Goal: Task Accomplishment & Management: Complete application form

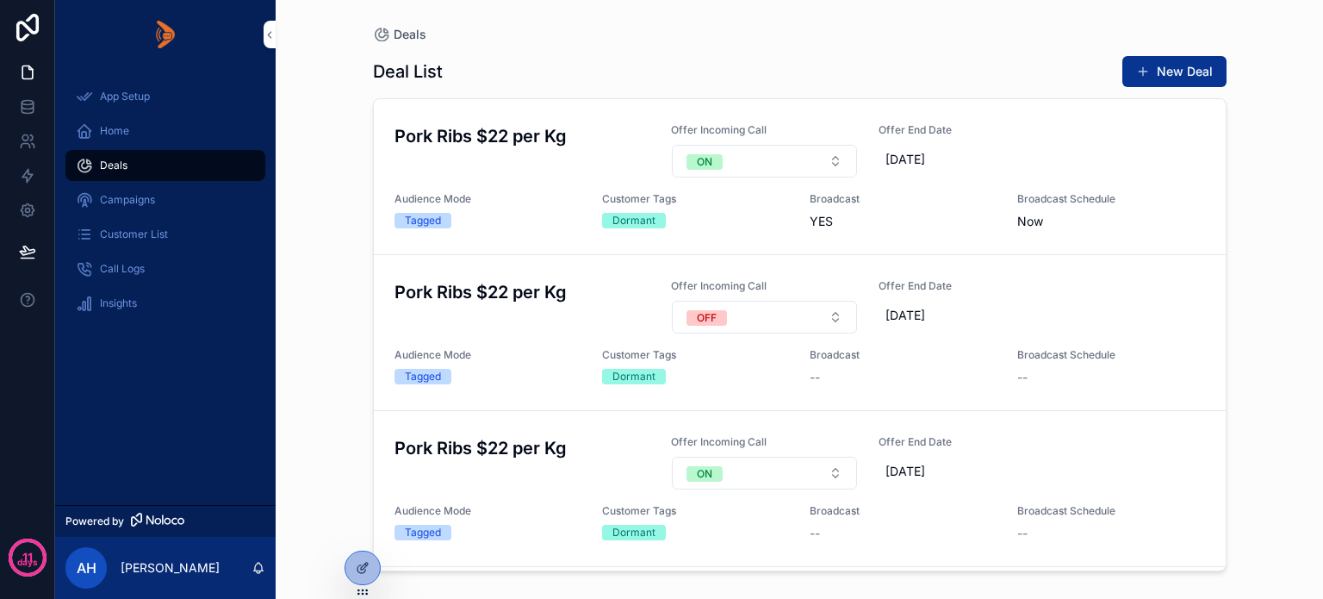
click at [112, 203] on span "Campaigns" at bounding box center [127, 200] width 55 height 14
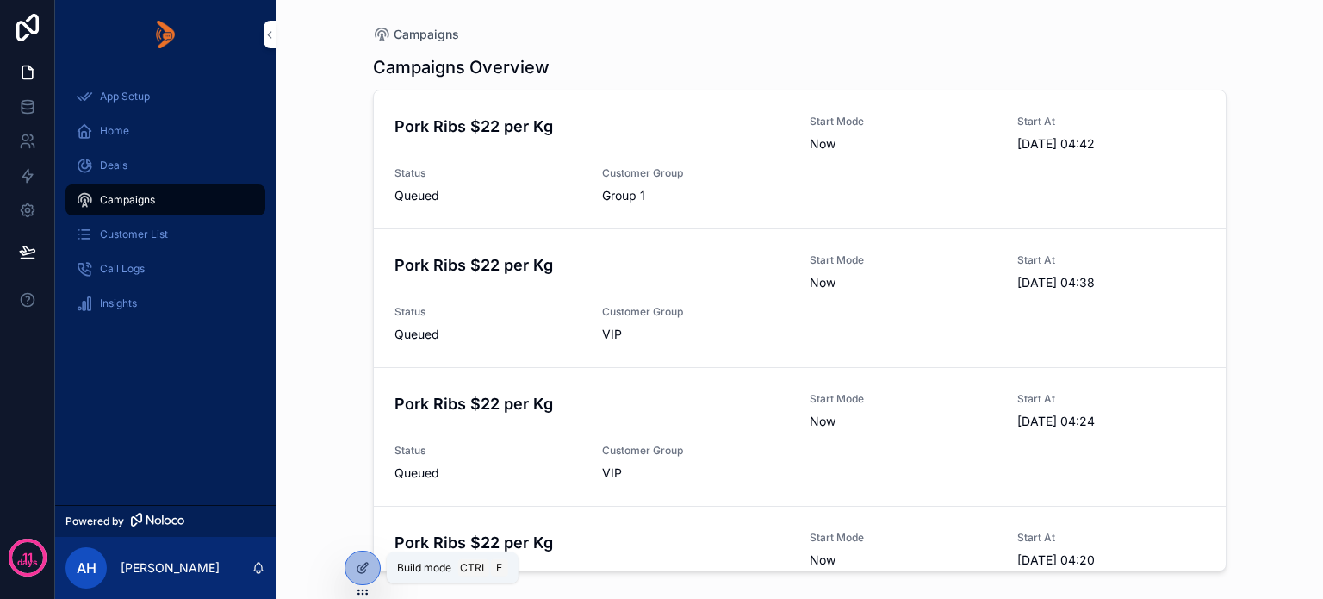
click at [358, 573] on icon at bounding box center [363, 568] width 14 height 14
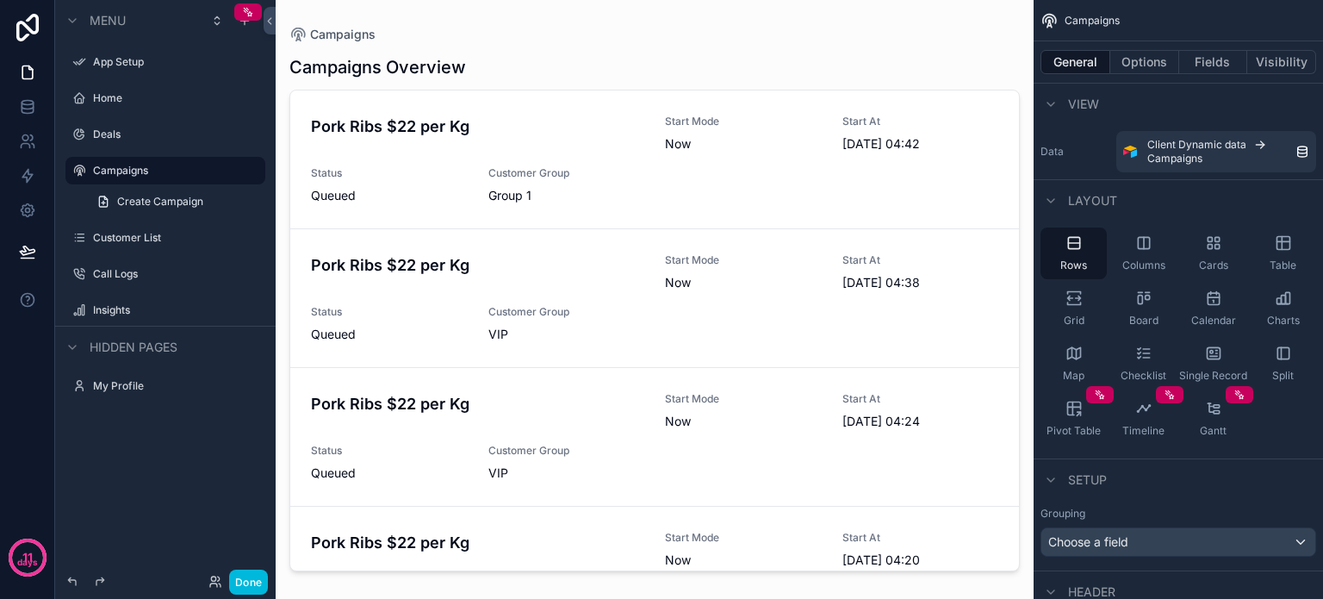
click at [739, 191] on div "scrollable content" at bounding box center [655, 289] width 758 height 578
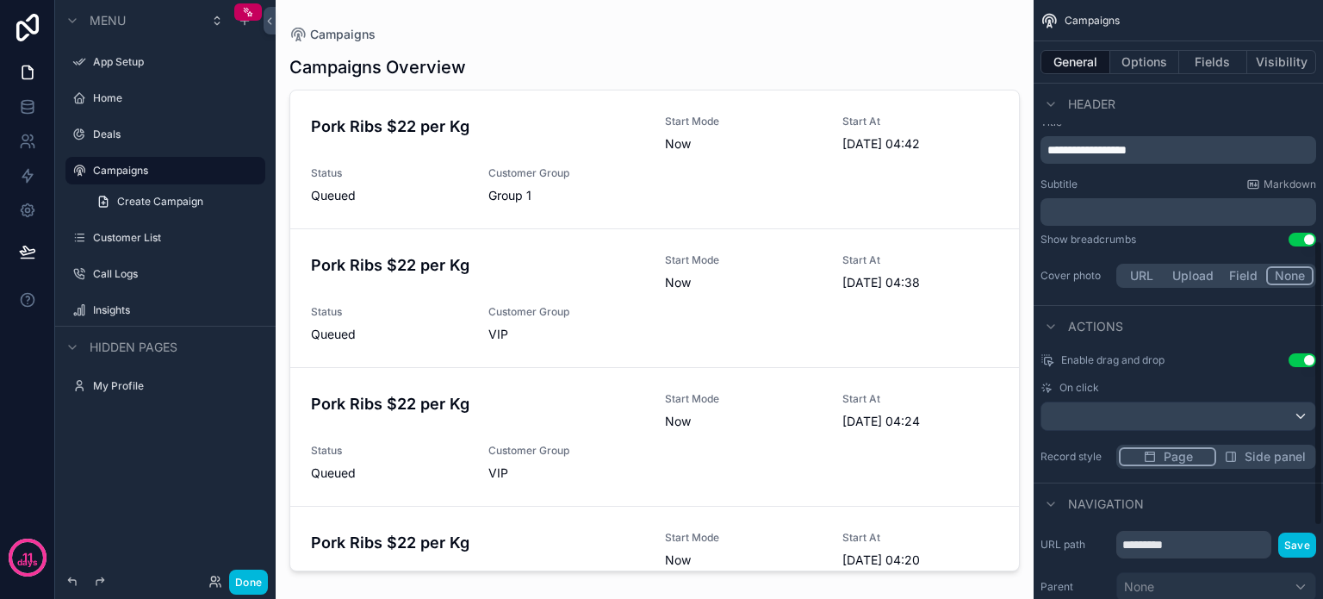
scroll to position [311, 0]
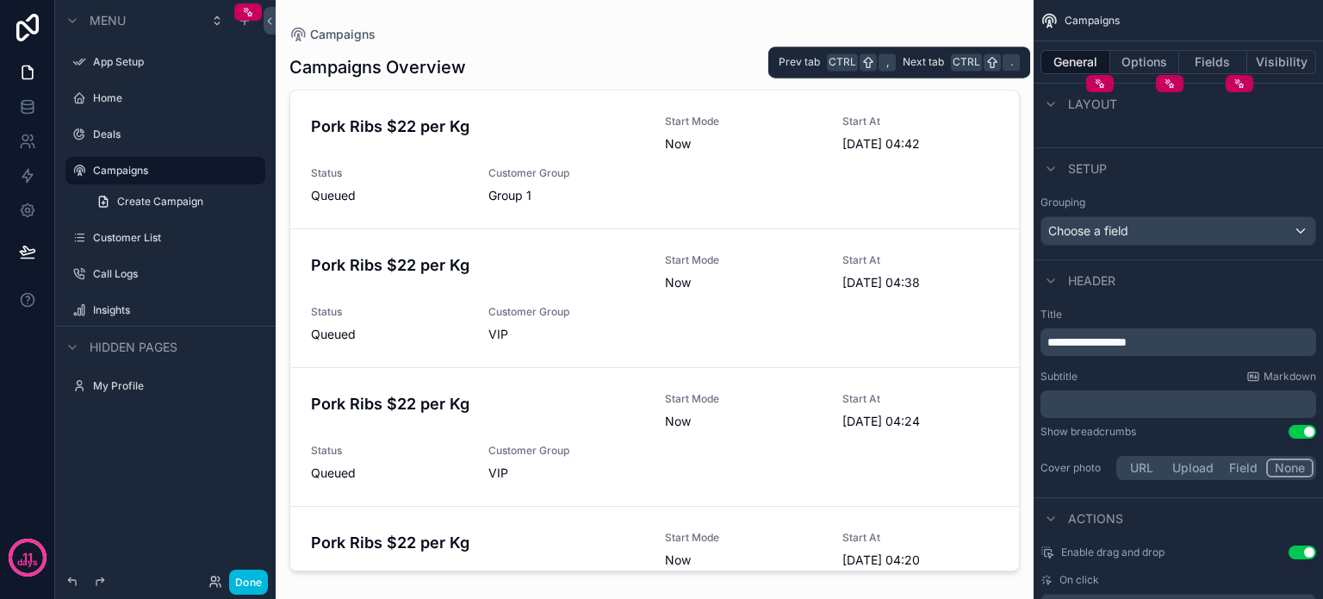
click at [1134, 54] on button "Options" at bounding box center [1145, 62] width 69 height 24
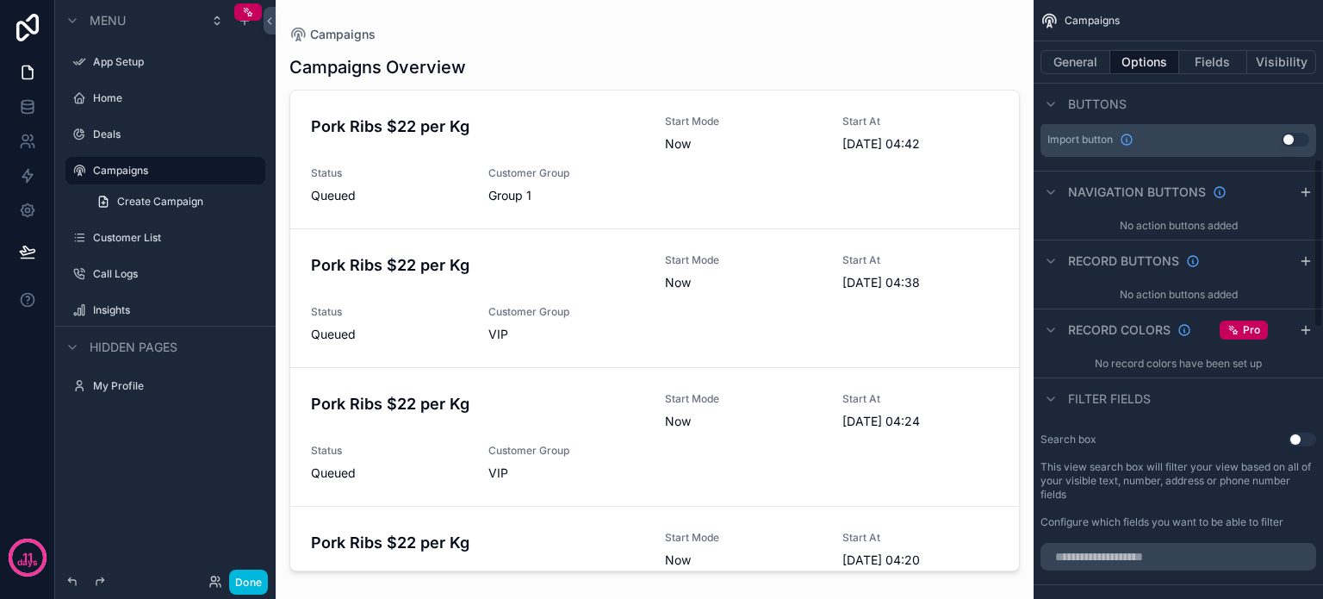
scroll to position [656, 0]
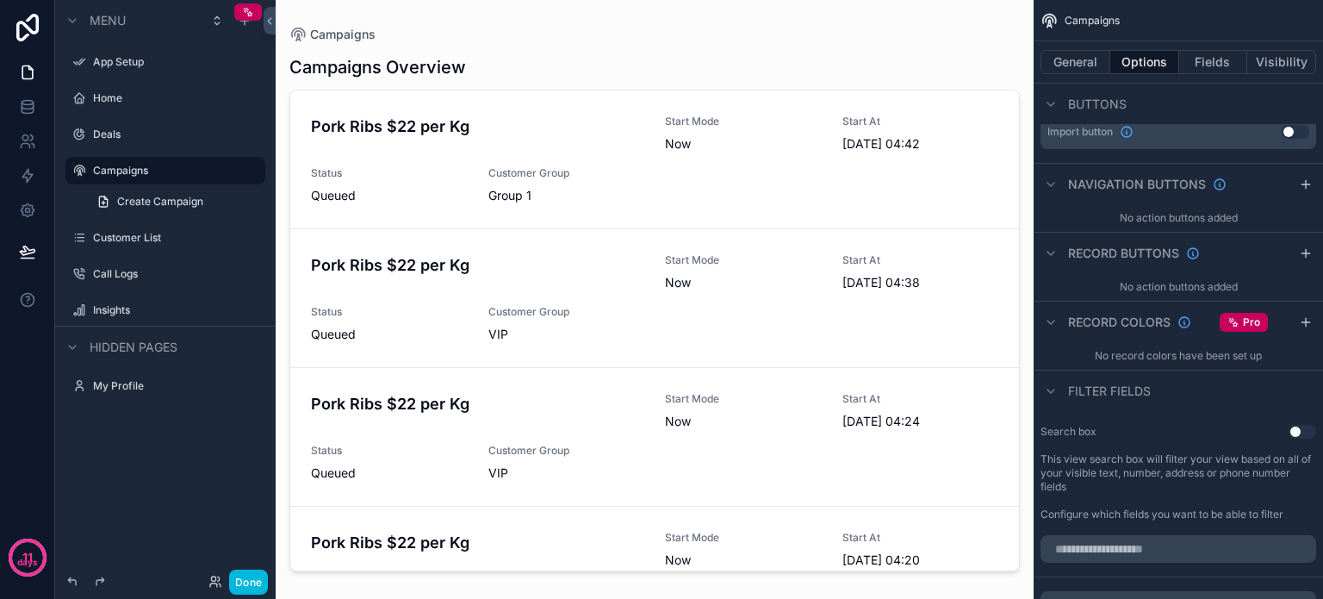
click at [1303, 322] on icon "scrollable content" at bounding box center [1306, 322] width 8 height 0
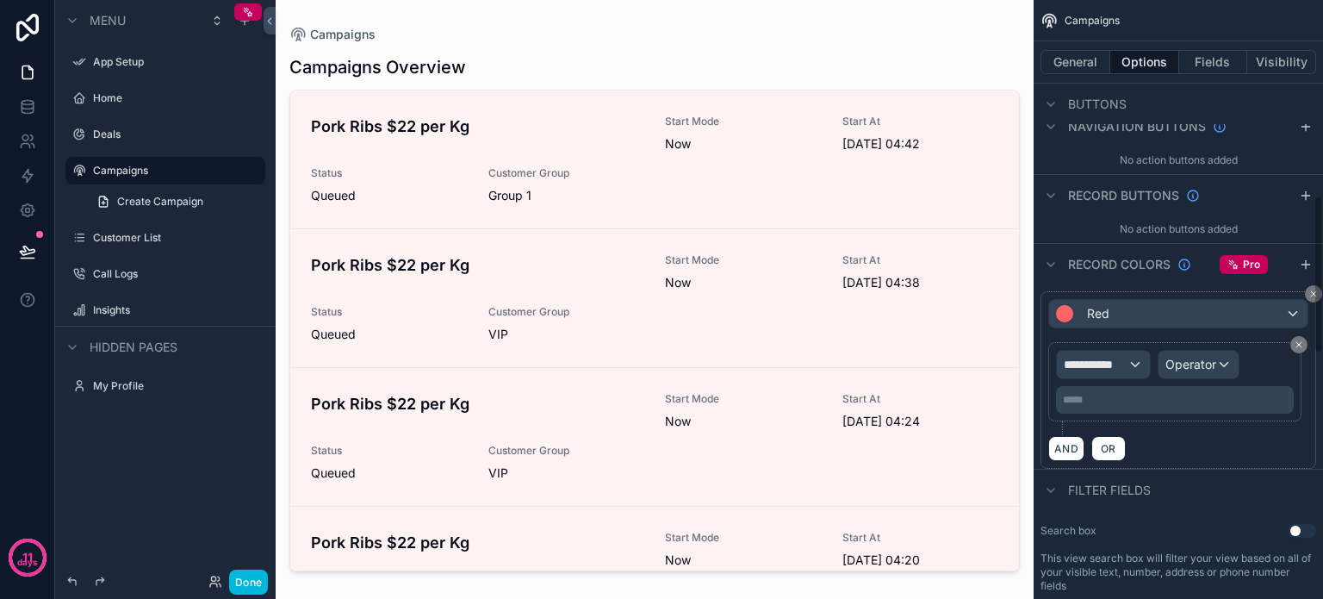
scroll to position [742, 0]
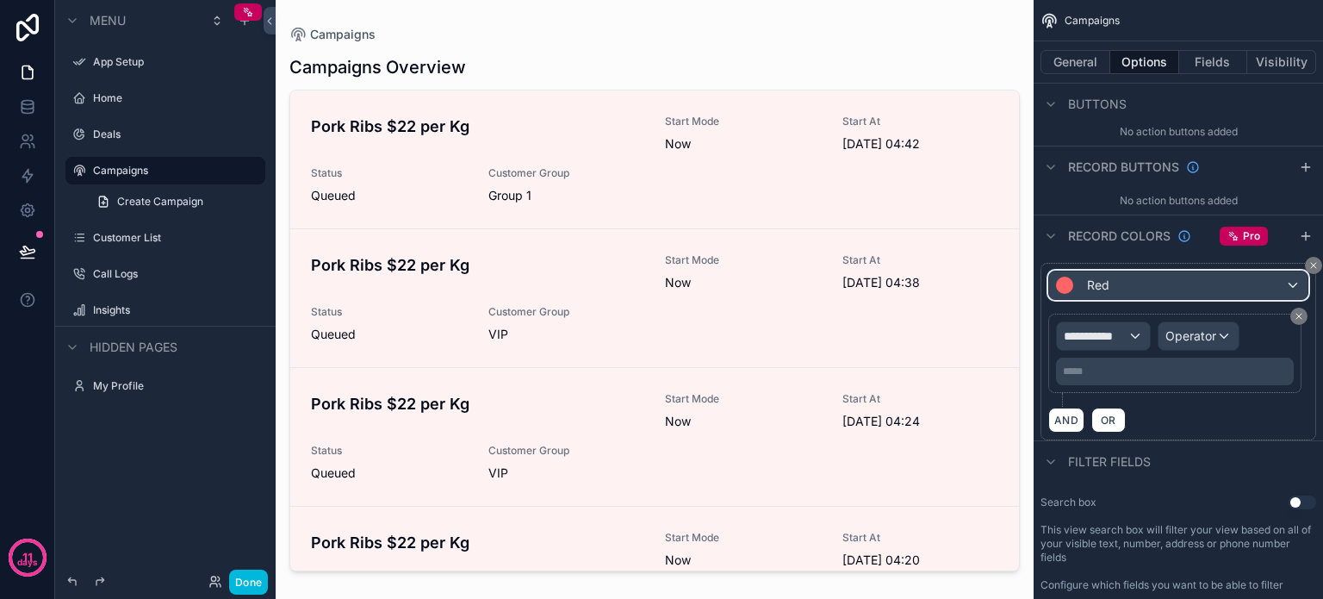
click at [1289, 283] on div "Red" at bounding box center [1178, 285] width 258 height 28
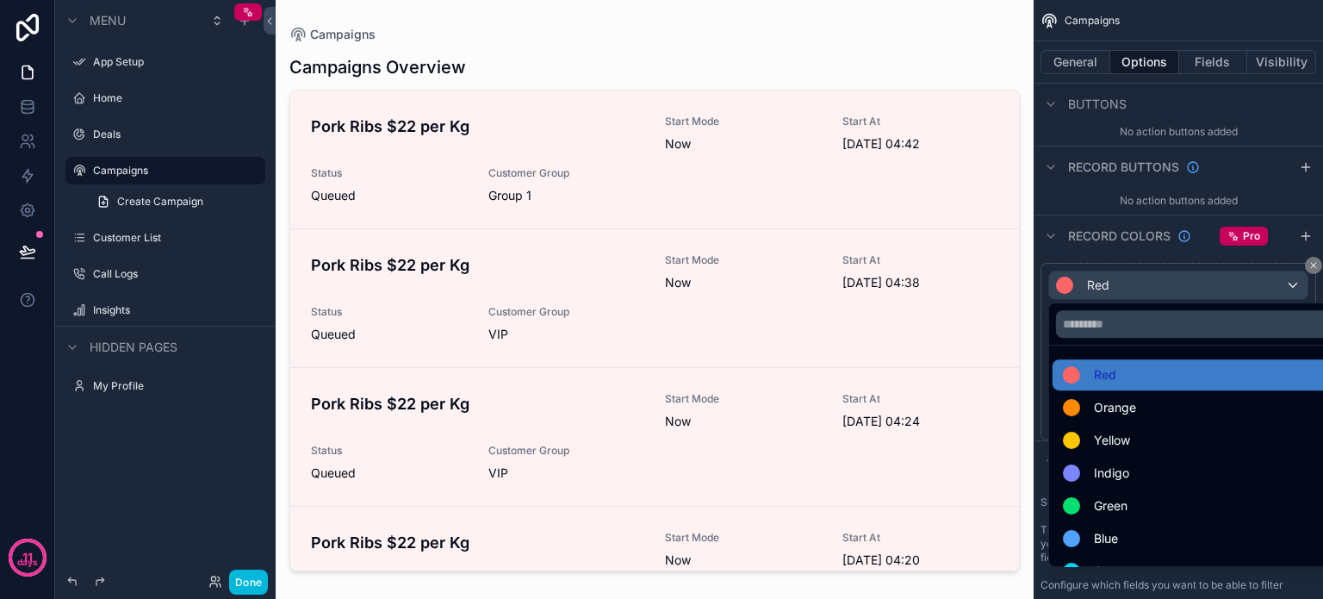
click at [1094, 506] on span "Green" at bounding box center [1111, 505] width 34 height 21
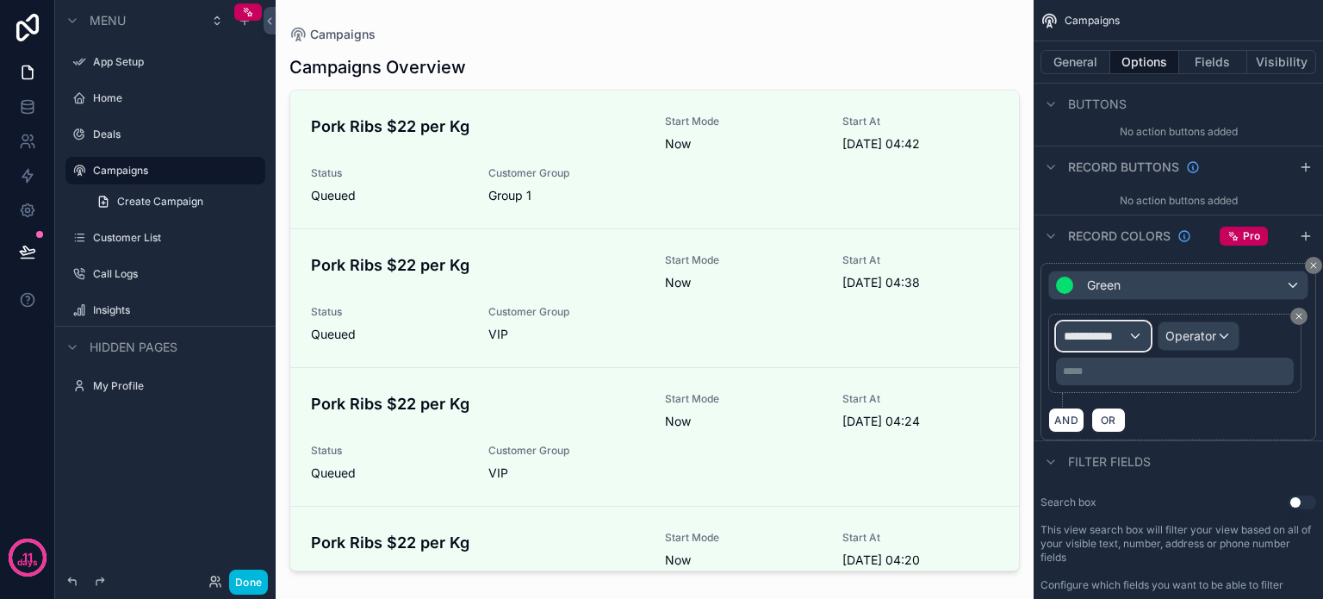
click at [1130, 335] on div "**********" at bounding box center [1103, 336] width 93 height 28
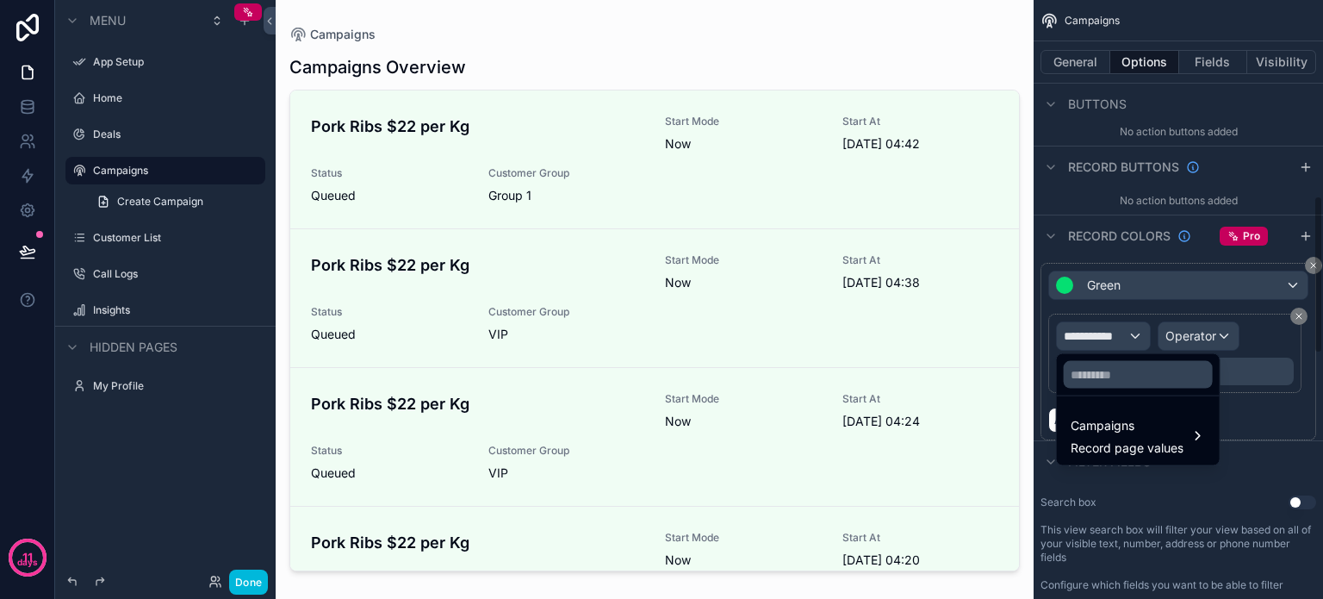
click at [1119, 437] on div "Campaigns Record page values" at bounding box center [1127, 435] width 113 height 41
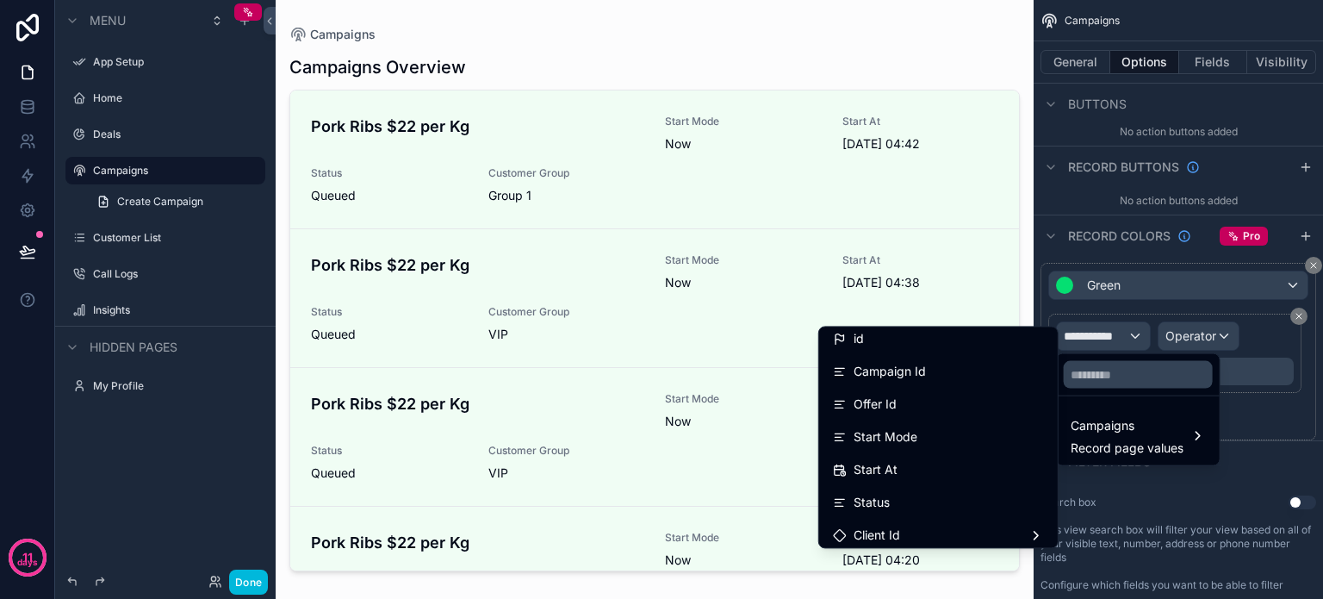
scroll to position [0, 0]
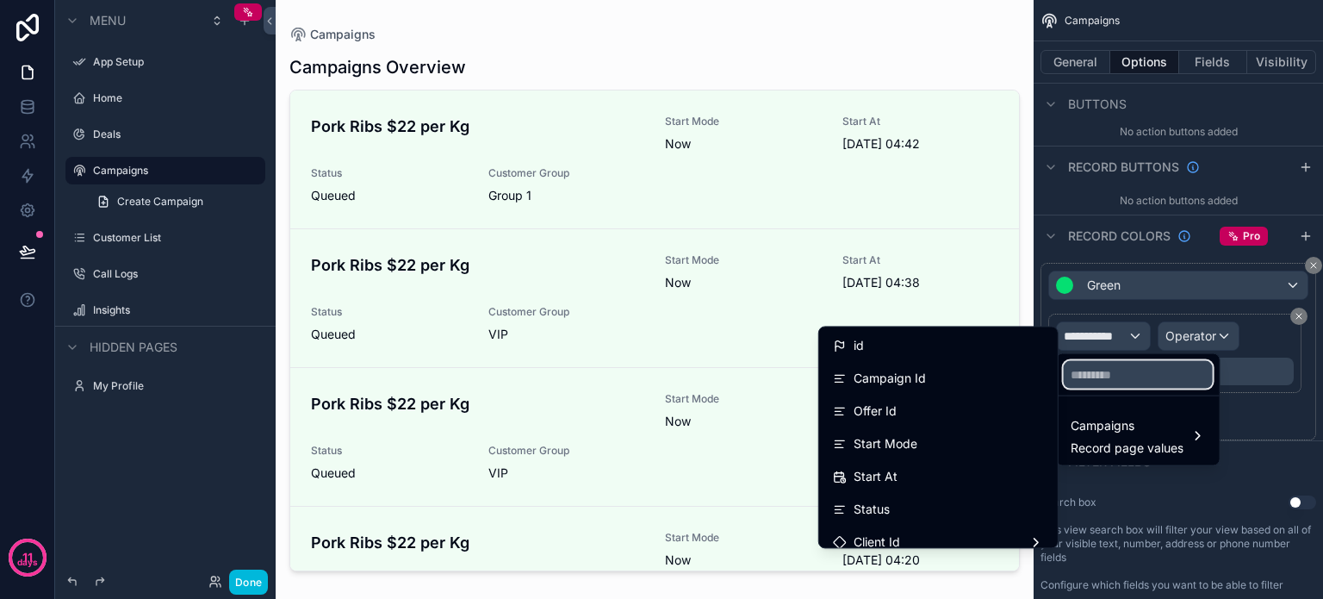
click at [1111, 375] on input "text" at bounding box center [1138, 375] width 149 height 28
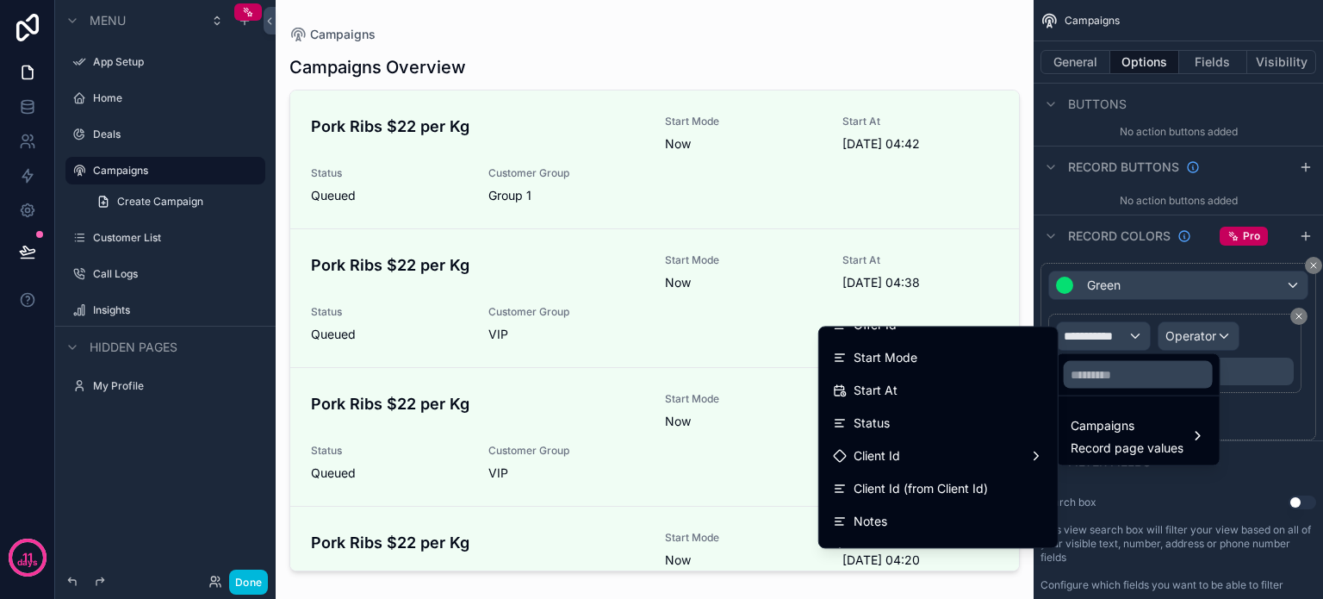
click at [887, 413] on div "Status" at bounding box center [938, 423] width 211 height 21
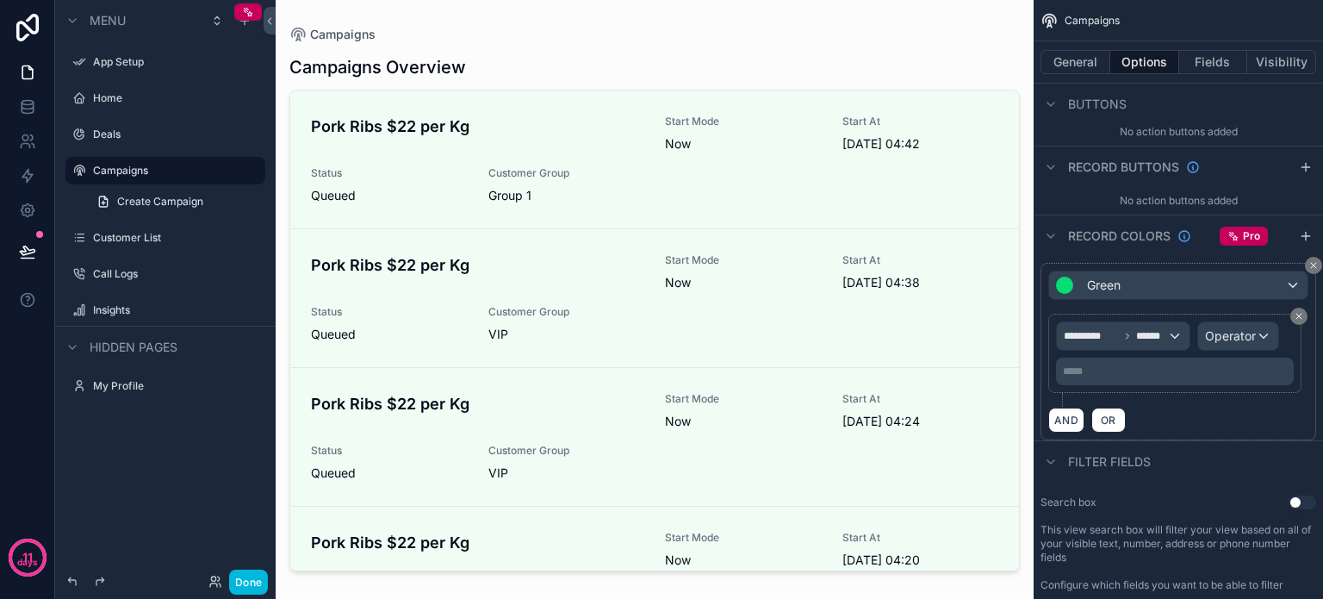
click at [1107, 365] on p "***** ﻿" at bounding box center [1176, 371] width 227 height 14
click at [1170, 410] on div "AND OR" at bounding box center [1178, 420] width 260 height 26
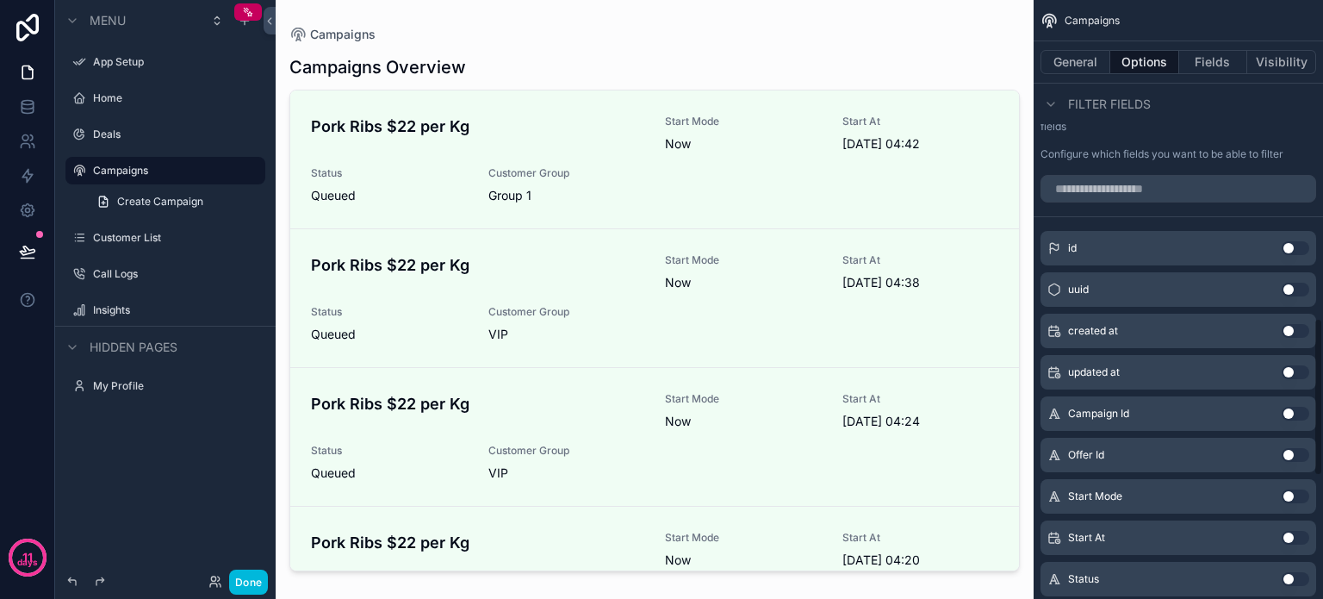
scroll to position [1431, 0]
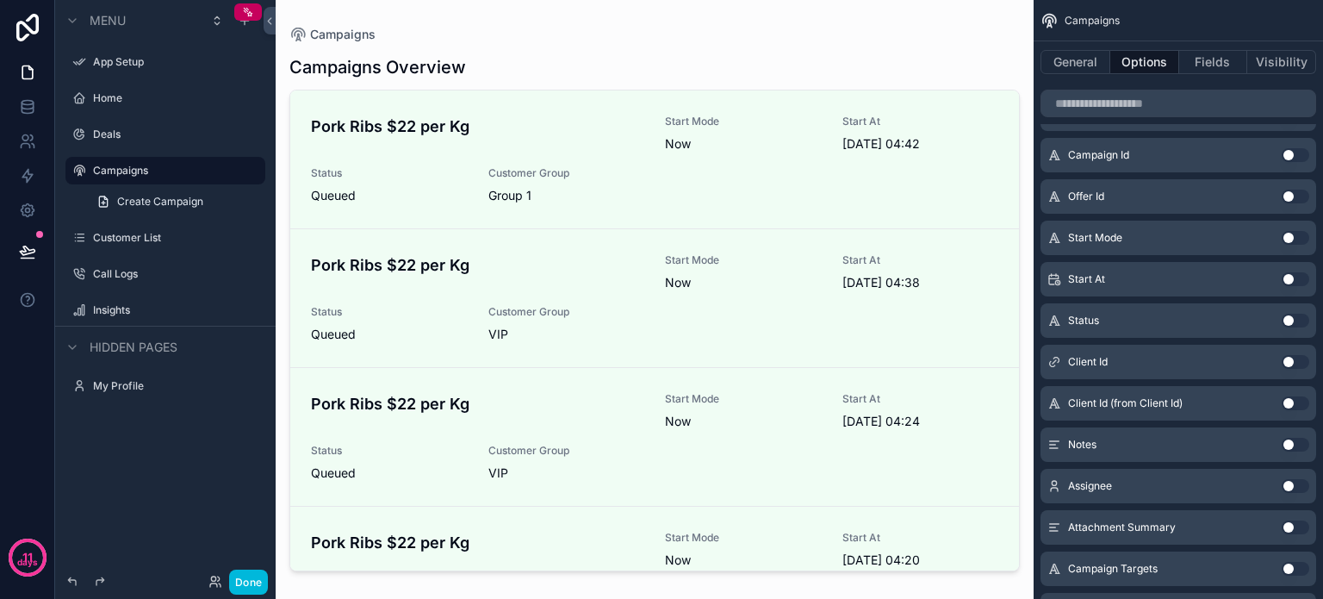
click at [246, 582] on button "Done" at bounding box center [248, 581] width 39 height 25
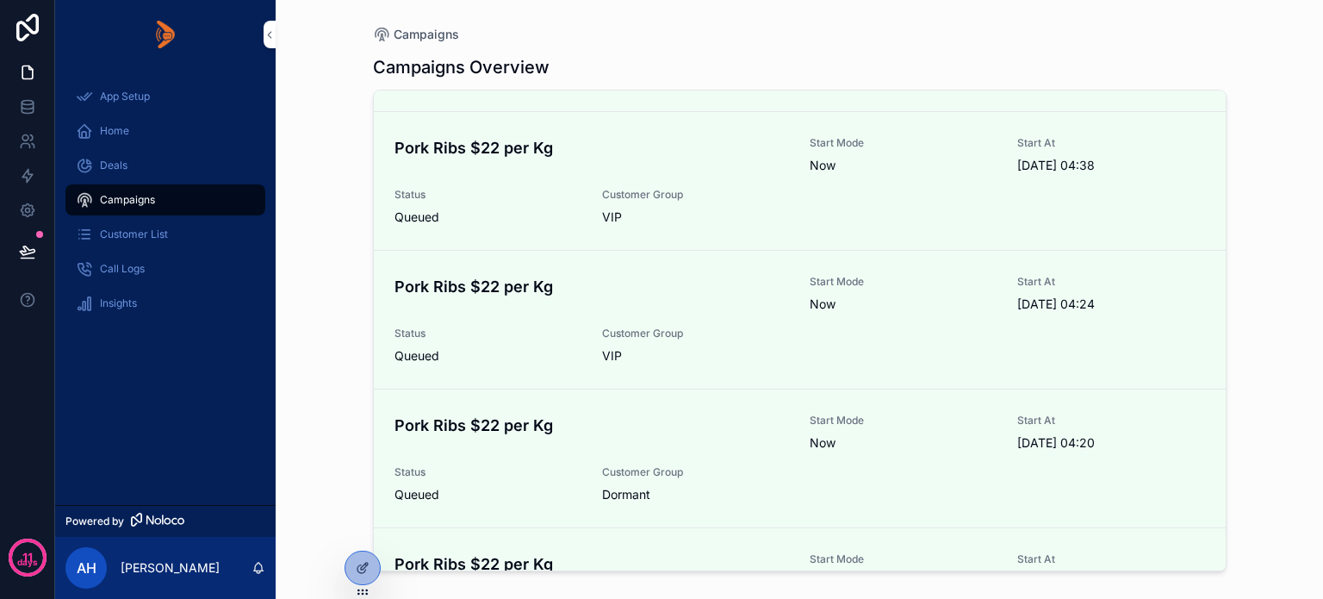
scroll to position [90, 0]
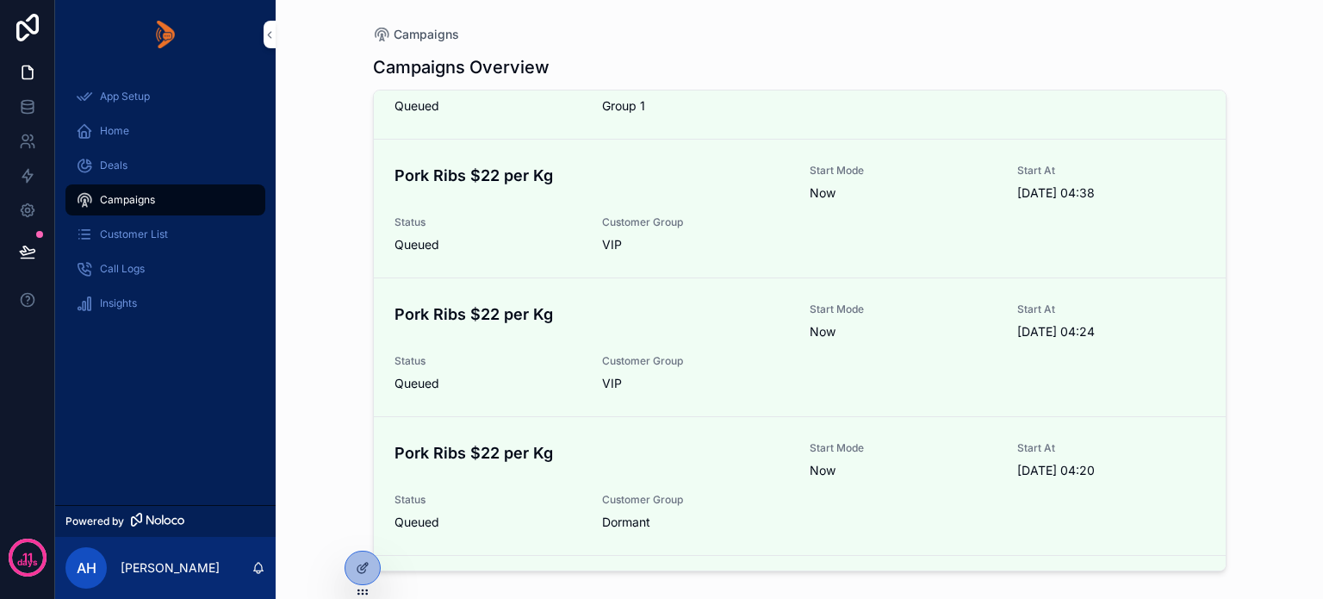
click at [358, 568] on icon at bounding box center [363, 568] width 14 height 14
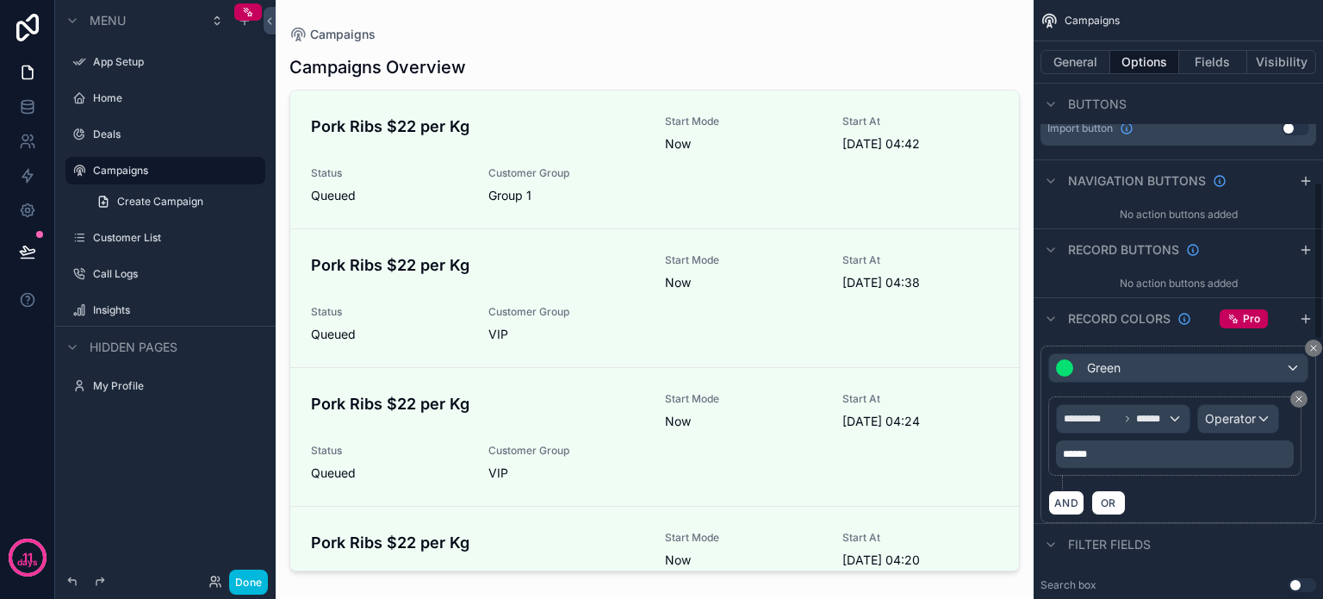
scroll to position [689, 0]
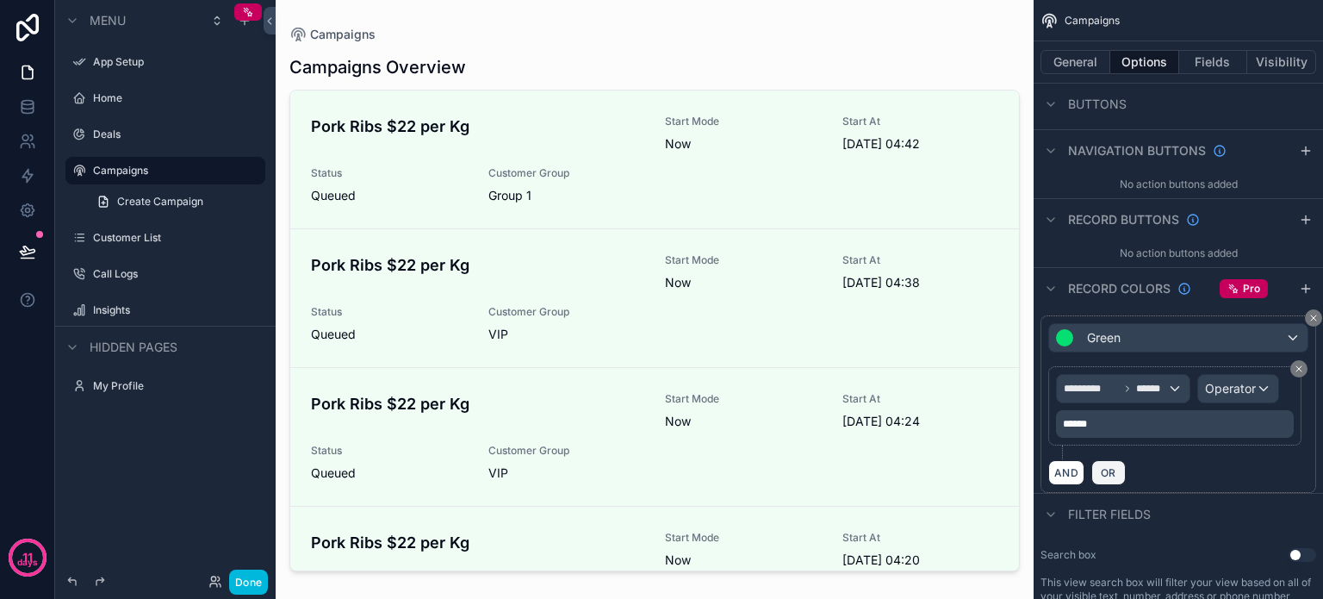
click at [1103, 466] on span "OR" at bounding box center [1109, 472] width 22 height 13
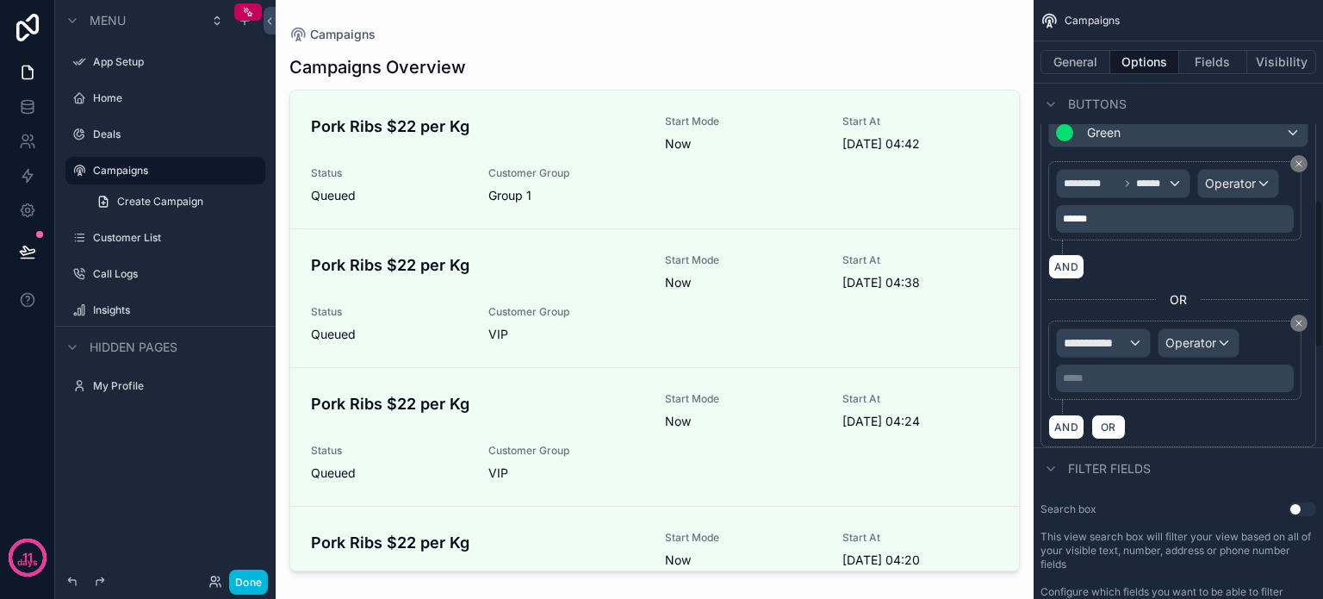
scroll to position [948, 0]
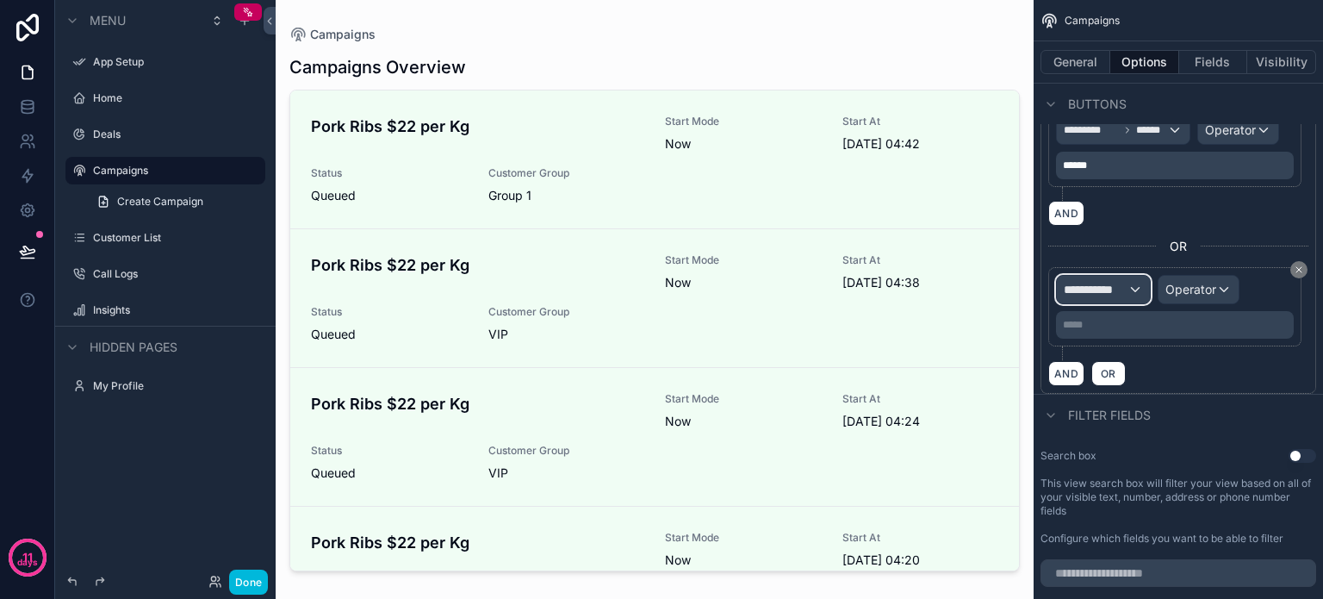
click at [1099, 287] on span "**********" at bounding box center [1096, 289] width 64 height 17
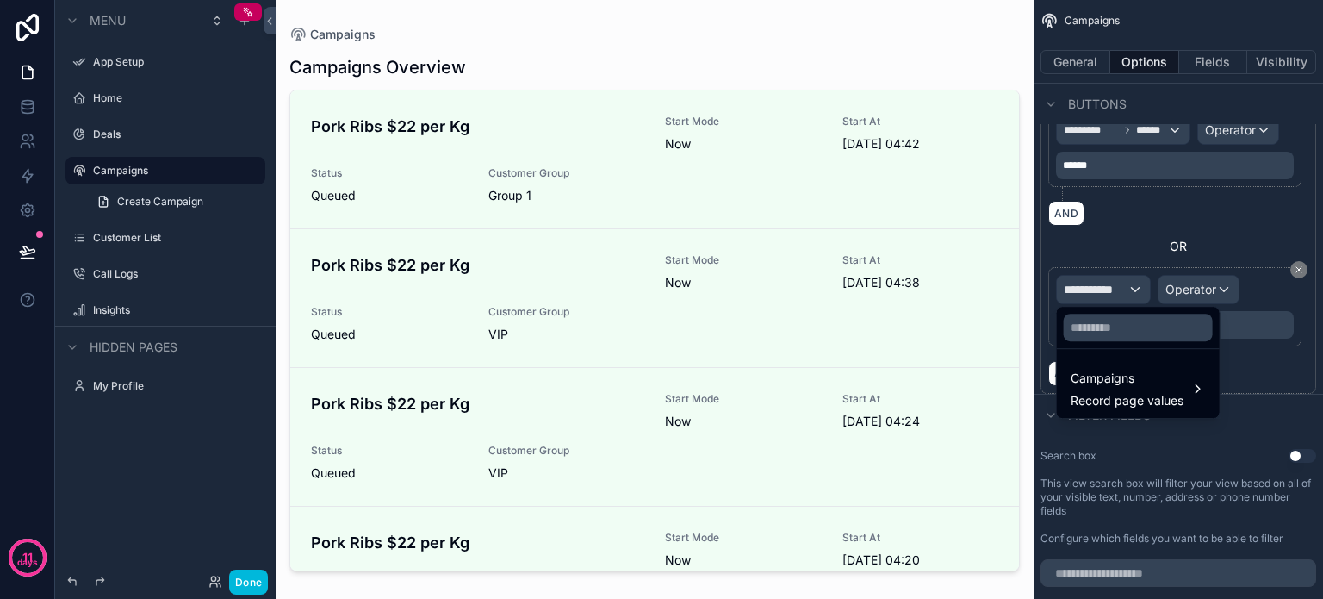
click at [1116, 379] on span "Campaigns" at bounding box center [1127, 378] width 113 height 21
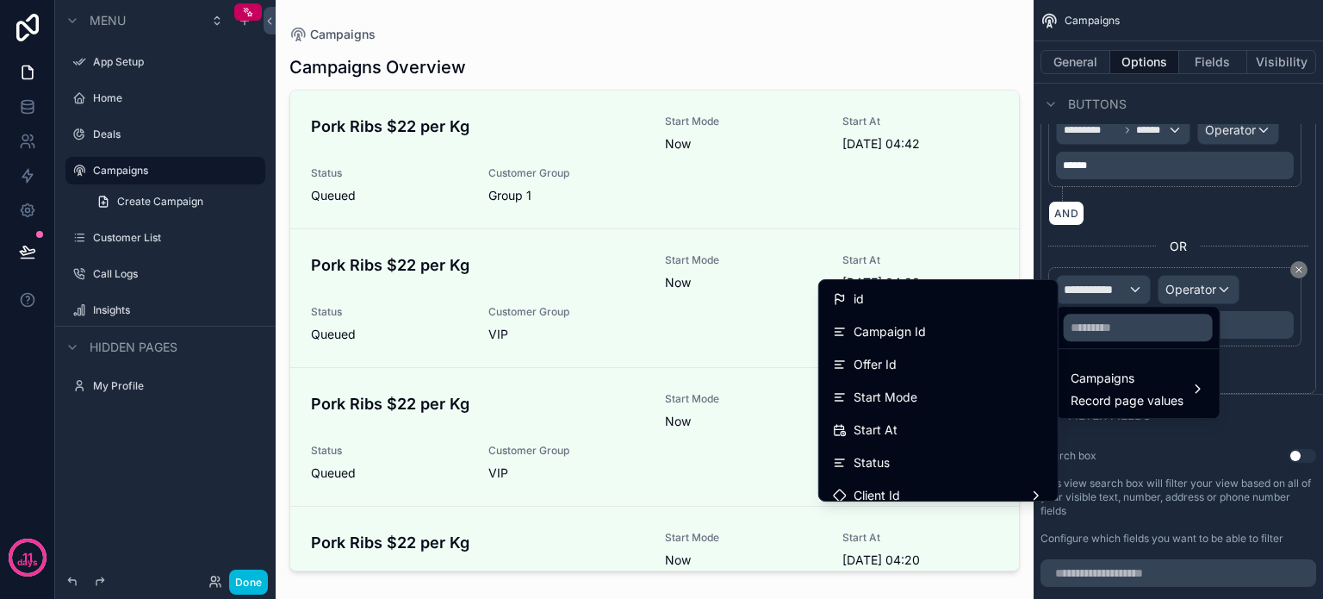
click at [875, 456] on span "Status" at bounding box center [872, 462] width 36 height 21
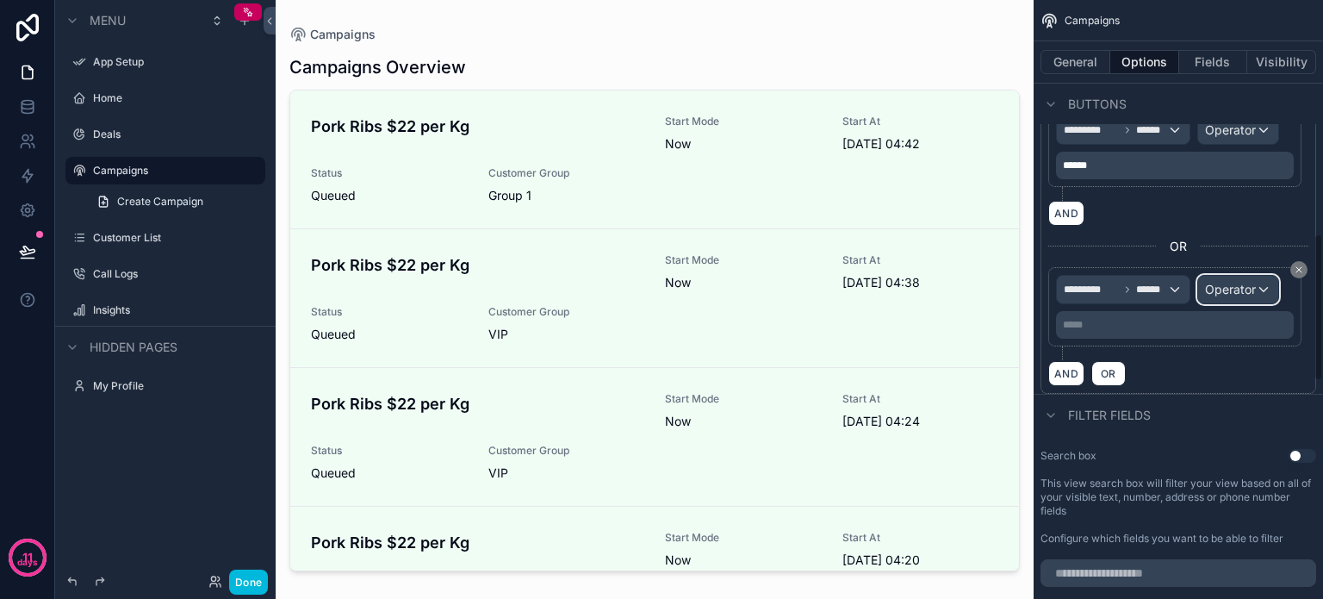
click at [1244, 289] on span "Operator" at bounding box center [1230, 289] width 51 height 15
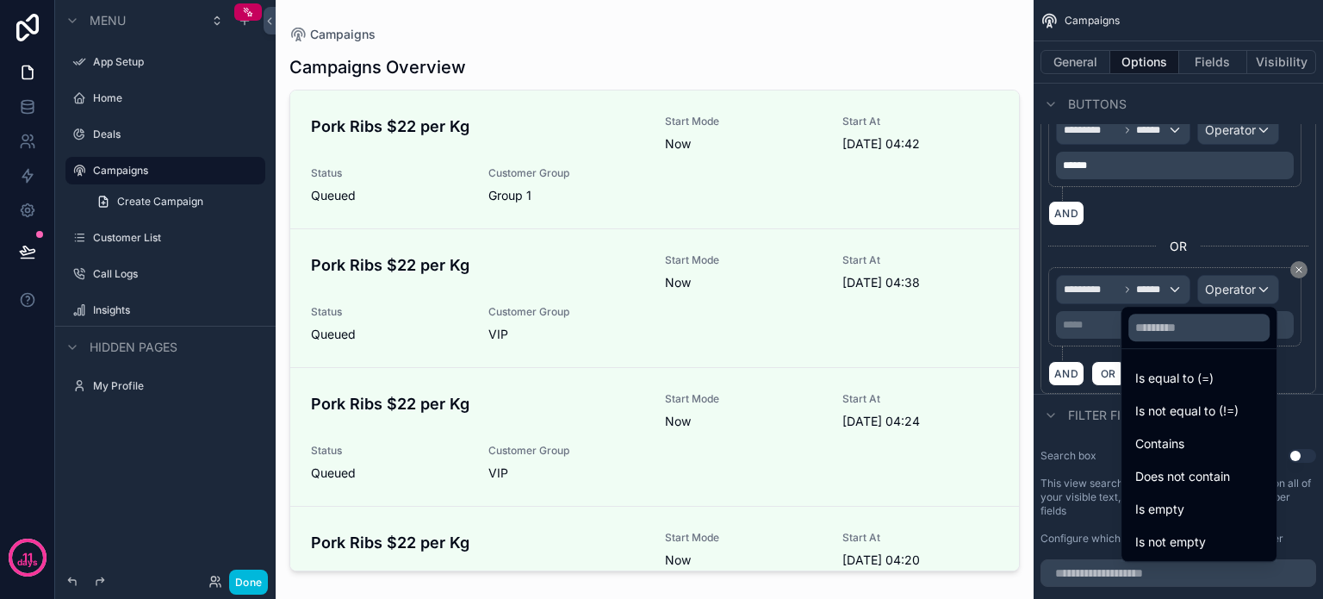
click at [1136, 378] on span "Is equal to (=)" at bounding box center [1175, 378] width 78 height 21
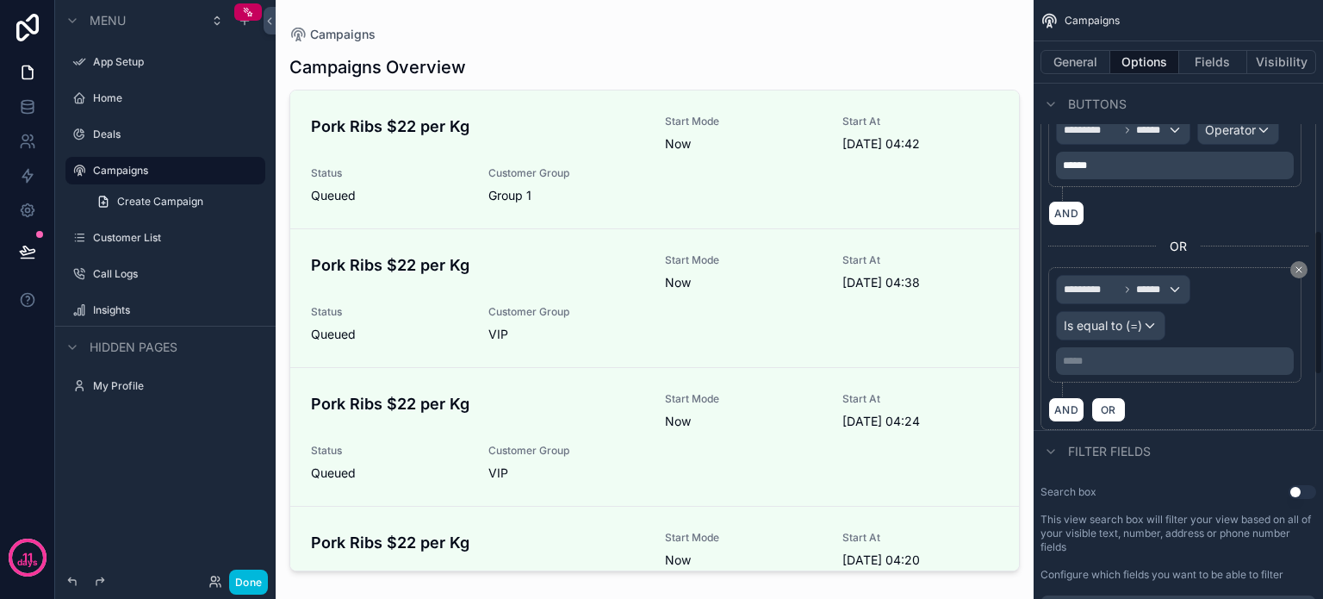
click at [1088, 364] on div "***** ﻿" at bounding box center [1175, 361] width 238 height 28
click at [1085, 359] on p "***** ﻿" at bounding box center [1176, 361] width 227 height 14
click at [1171, 400] on div "AND OR" at bounding box center [1178, 409] width 260 height 26
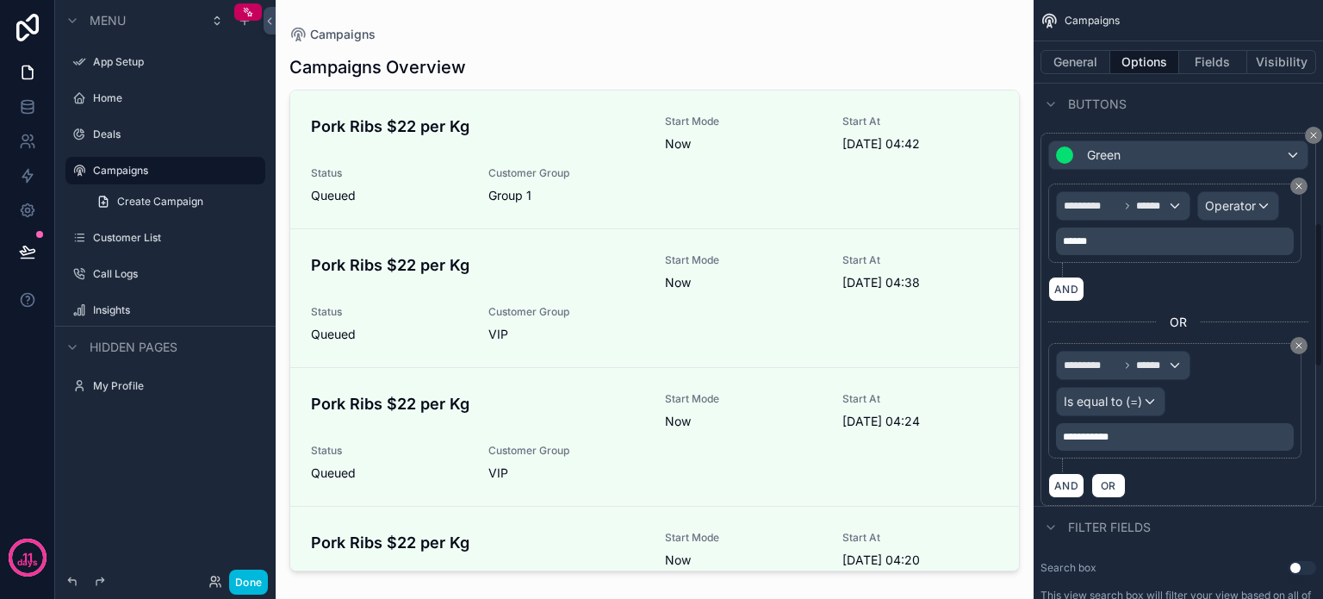
scroll to position [862, 0]
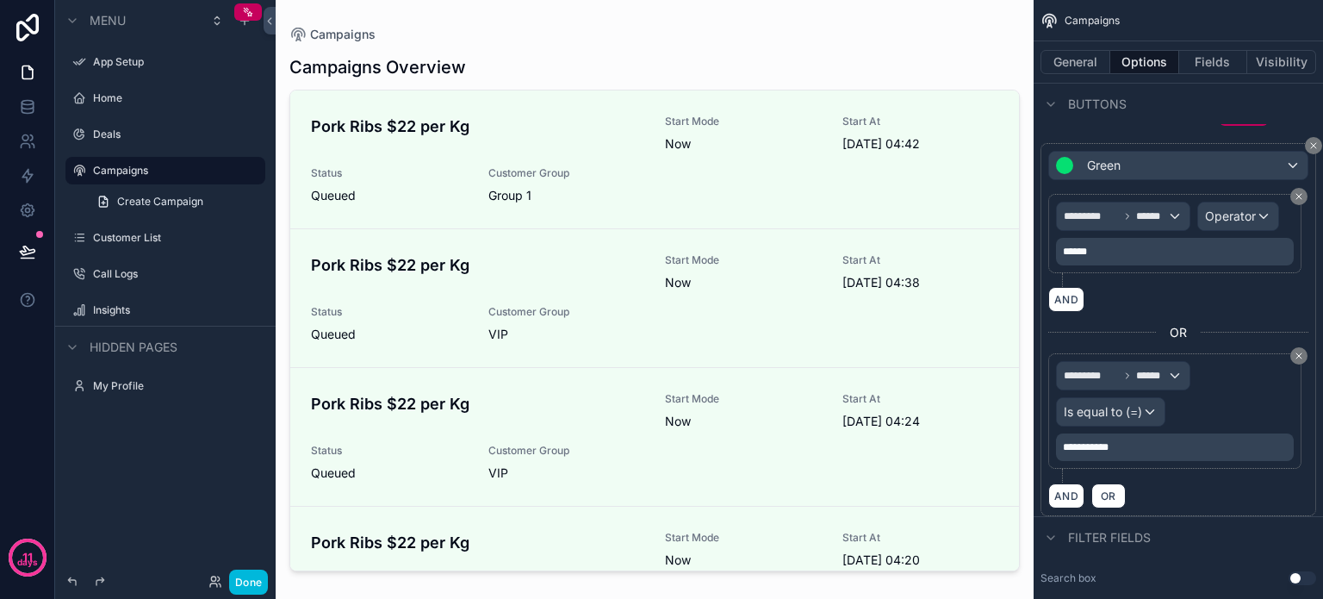
click at [241, 576] on button "Done" at bounding box center [248, 581] width 39 height 25
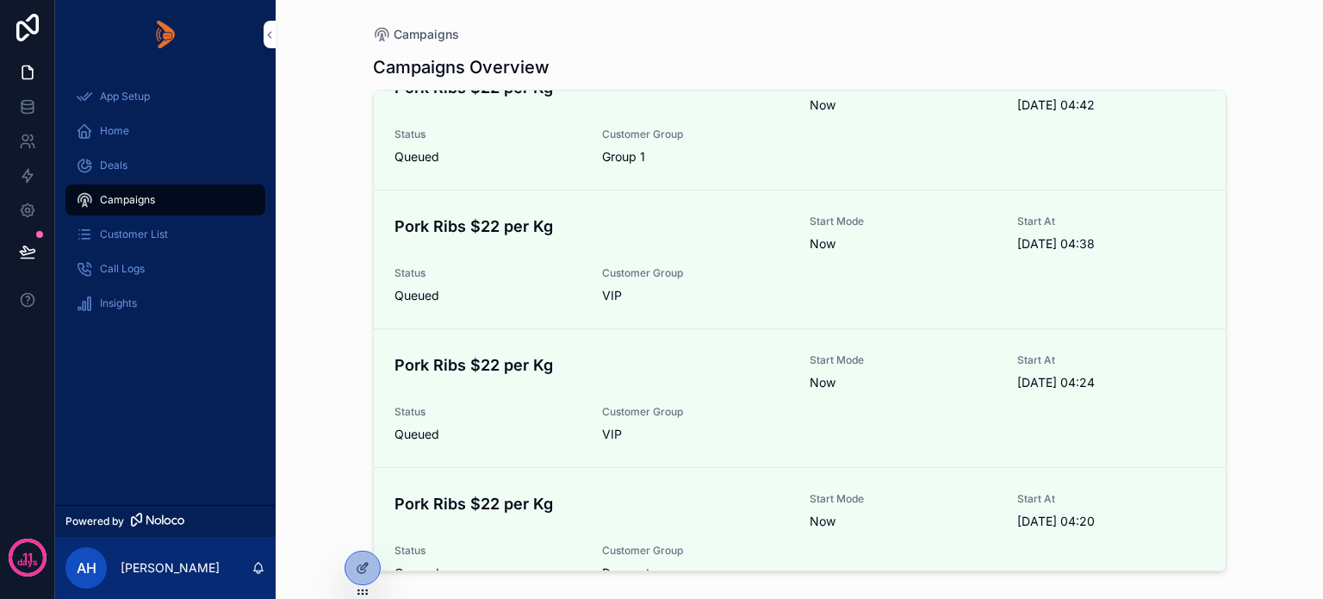
scroll to position [0, 0]
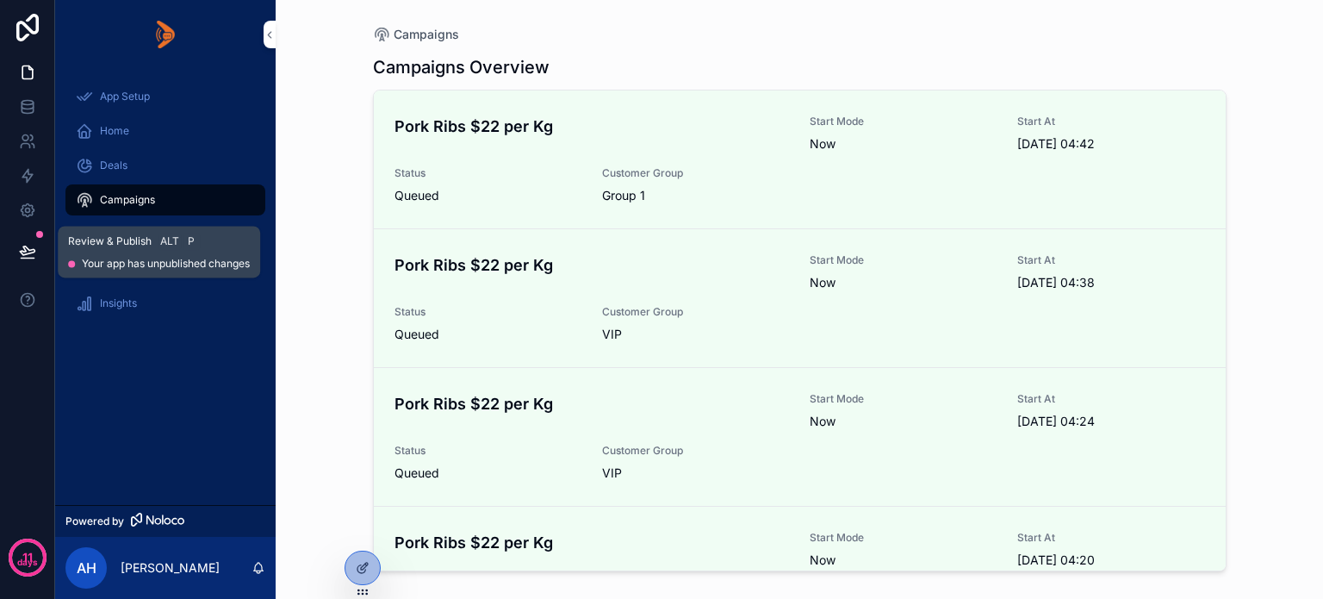
click at [22, 251] on icon at bounding box center [27, 250] width 15 height 9
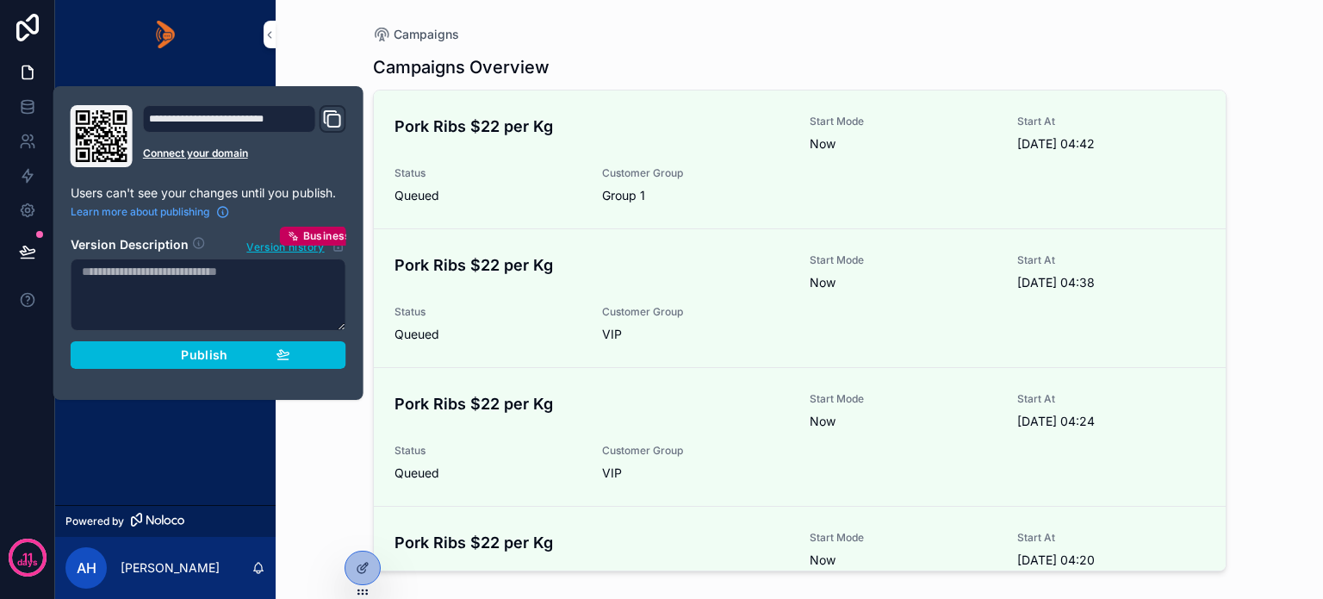
click at [176, 358] on div "Publish" at bounding box center [209, 355] width 164 height 16
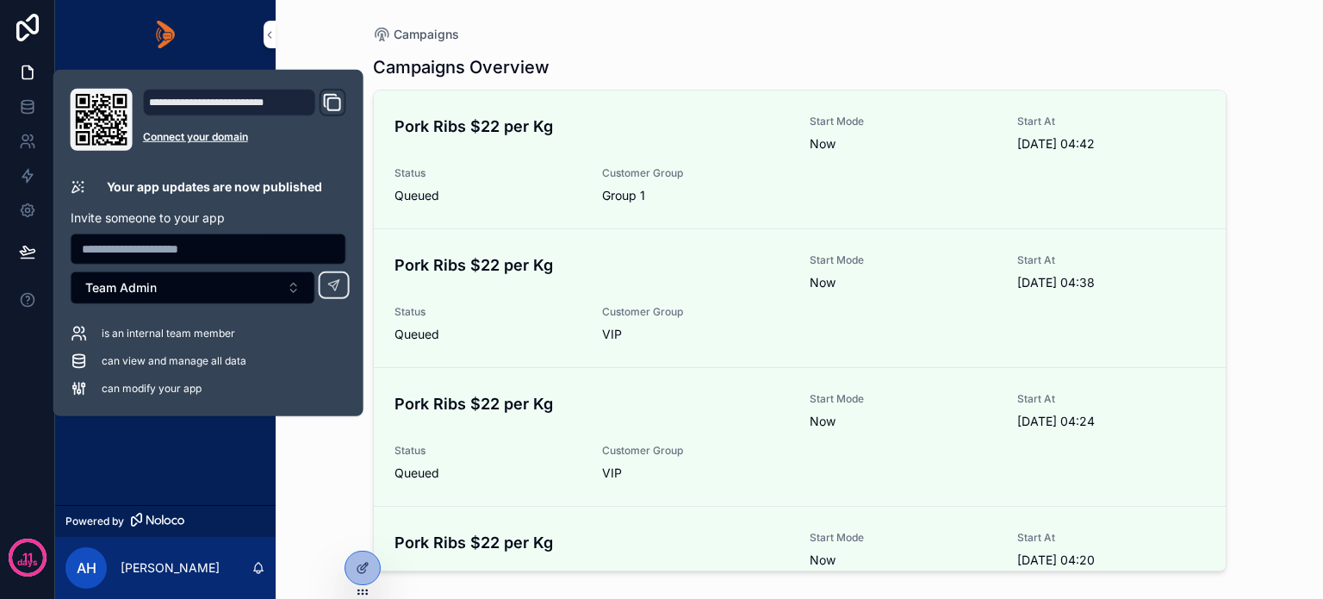
click at [304, 464] on div "Campaigns Campaigns Overview Pork Ribs $22 per Kg Start Mode Now Start At [DATE…" at bounding box center [800, 299] width 1048 height 599
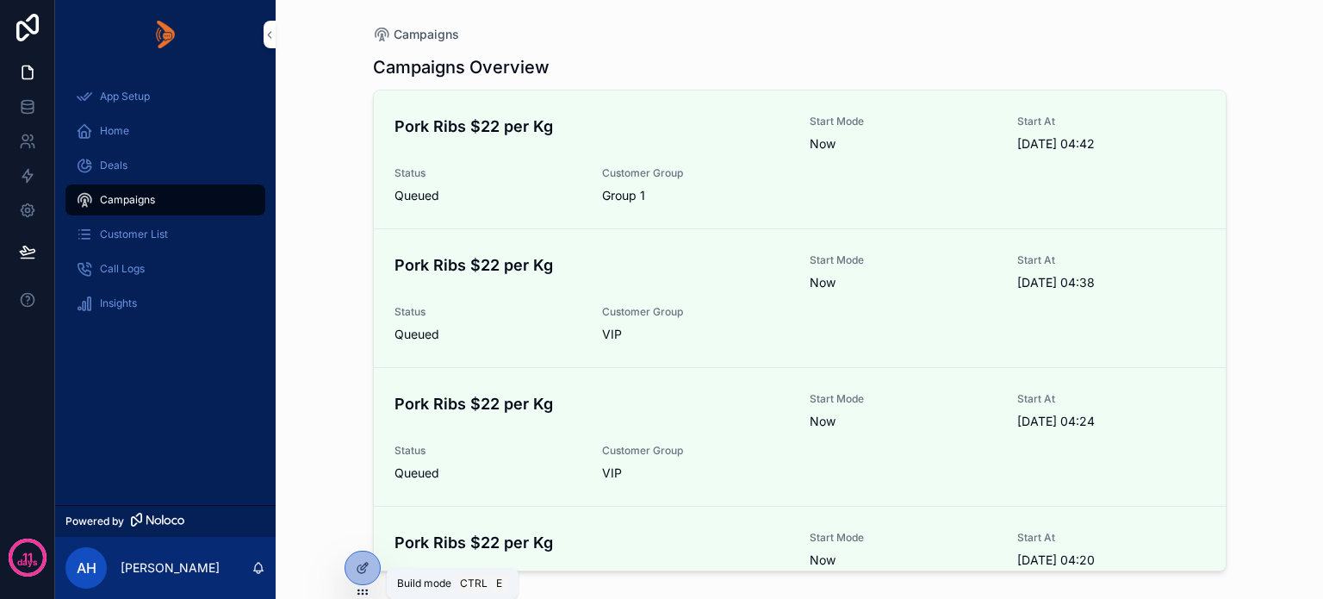
click at [362, 568] on icon at bounding box center [363, 568] width 14 height 14
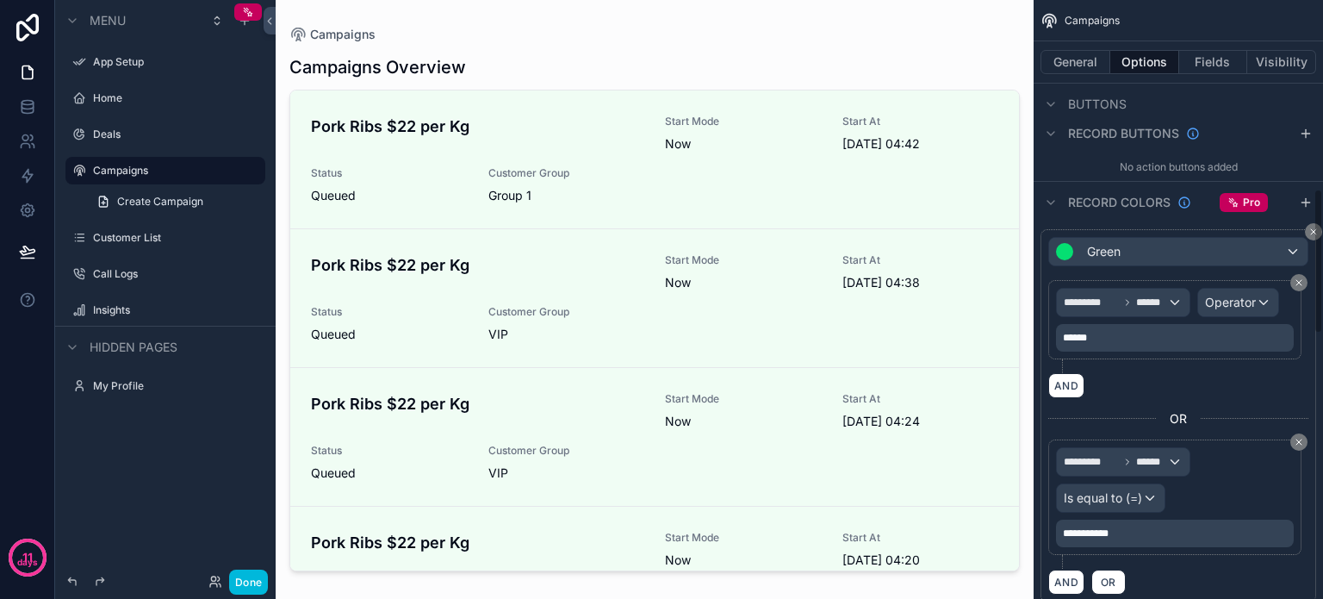
scroll to position [862, 0]
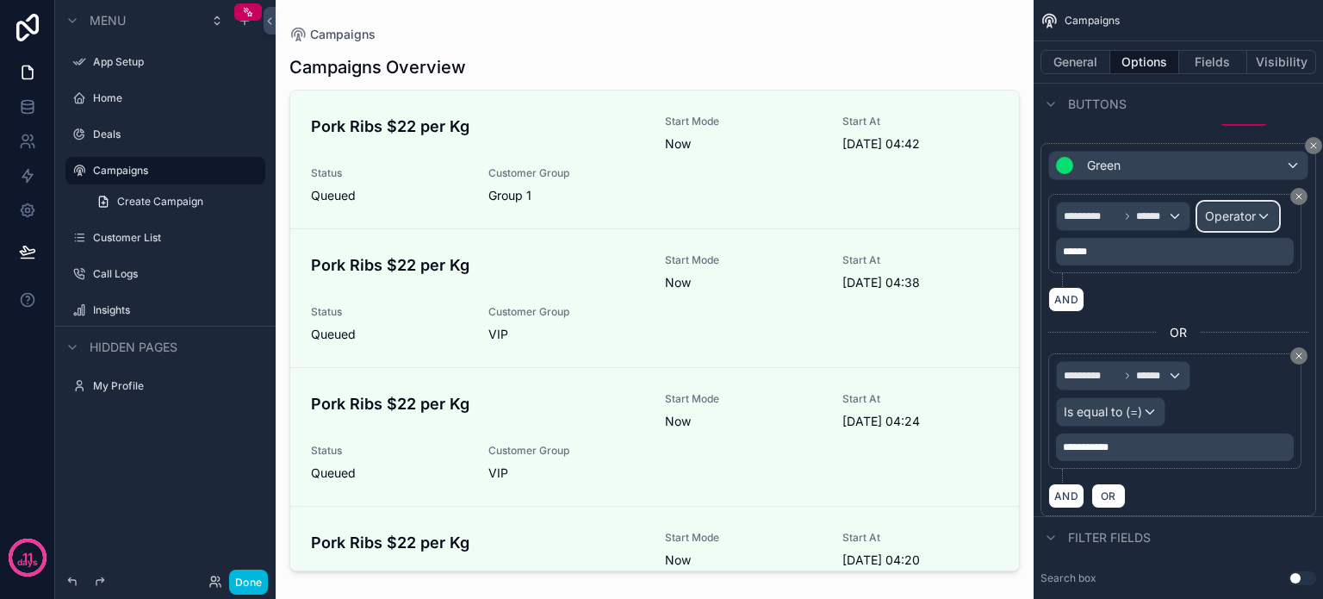
click at [1250, 219] on span "Operator" at bounding box center [1230, 215] width 51 height 15
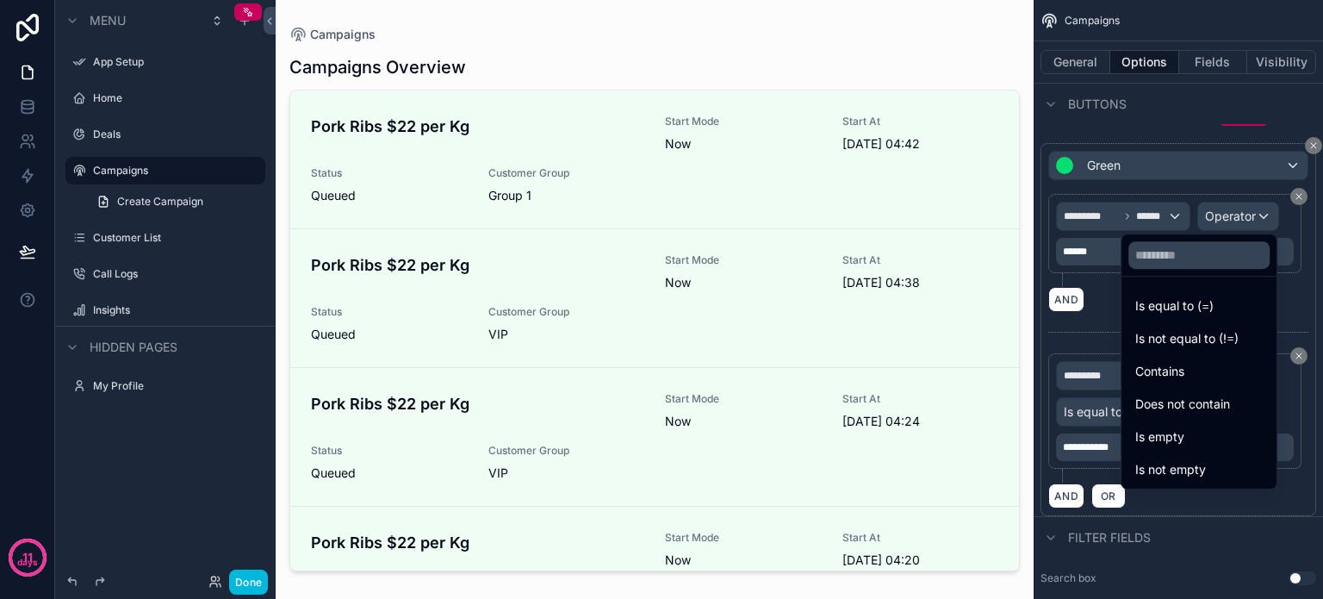
click at [1136, 304] on span "Is equal to (=)" at bounding box center [1175, 306] width 78 height 21
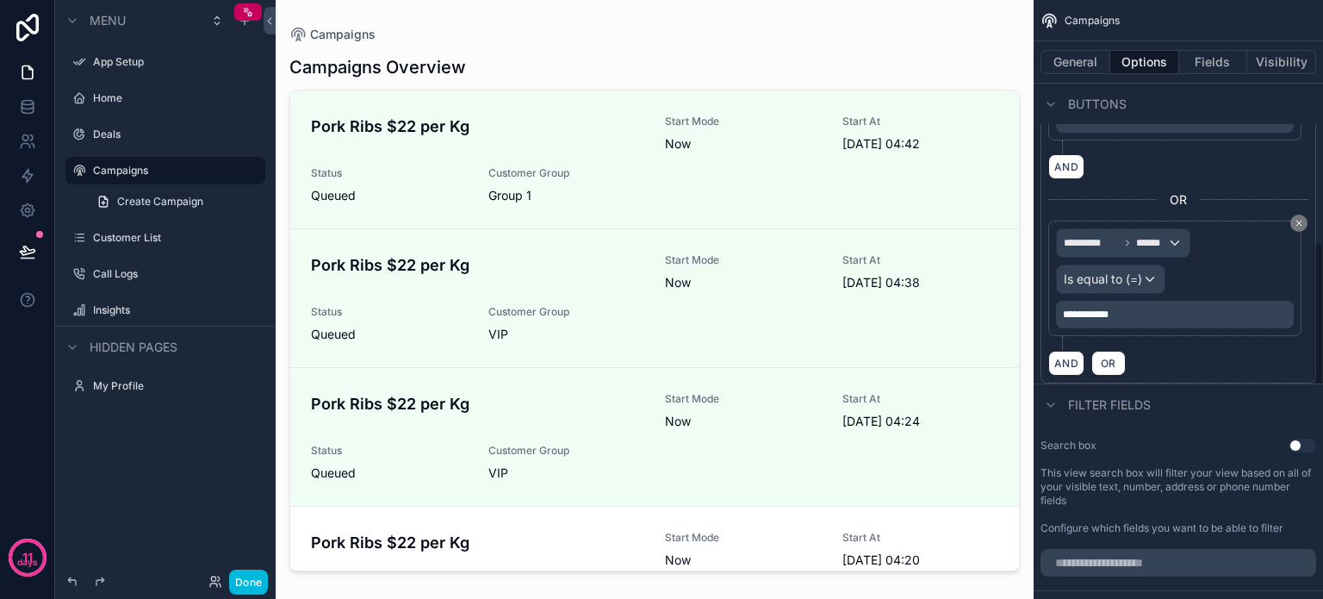
scroll to position [1034, 0]
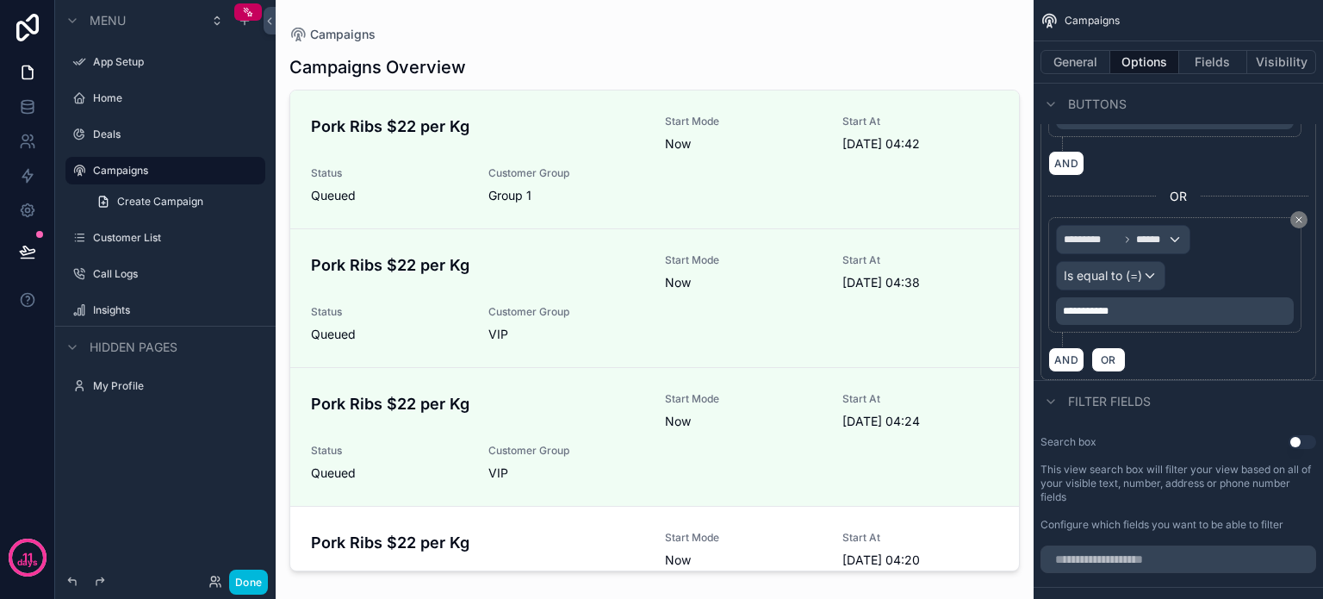
click at [244, 585] on button "Done" at bounding box center [248, 581] width 39 height 25
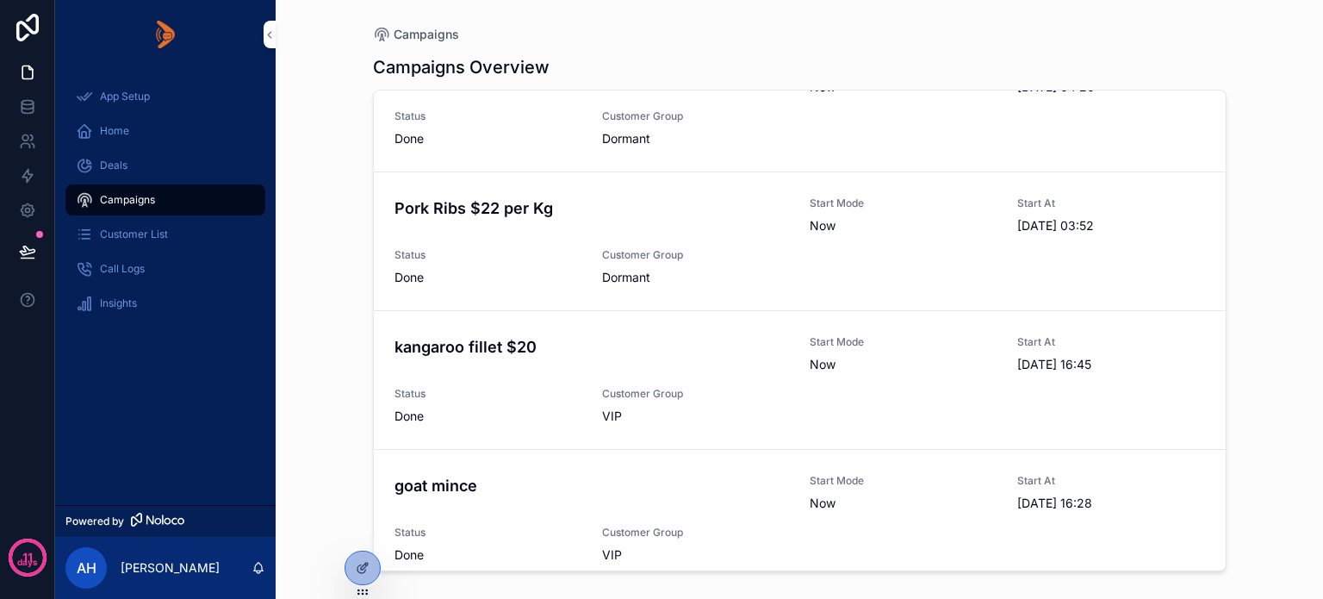
scroll to position [0, 0]
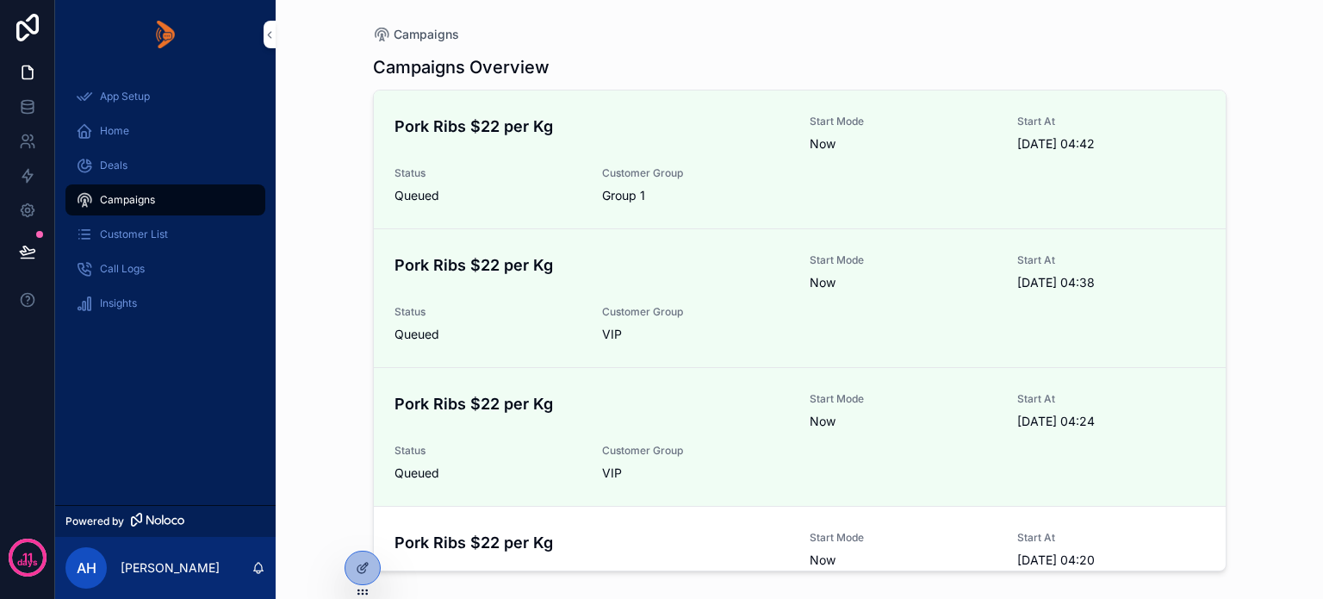
click at [690, 171] on span "Customer Group" at bounding box center [695, 173] width 187 height 14
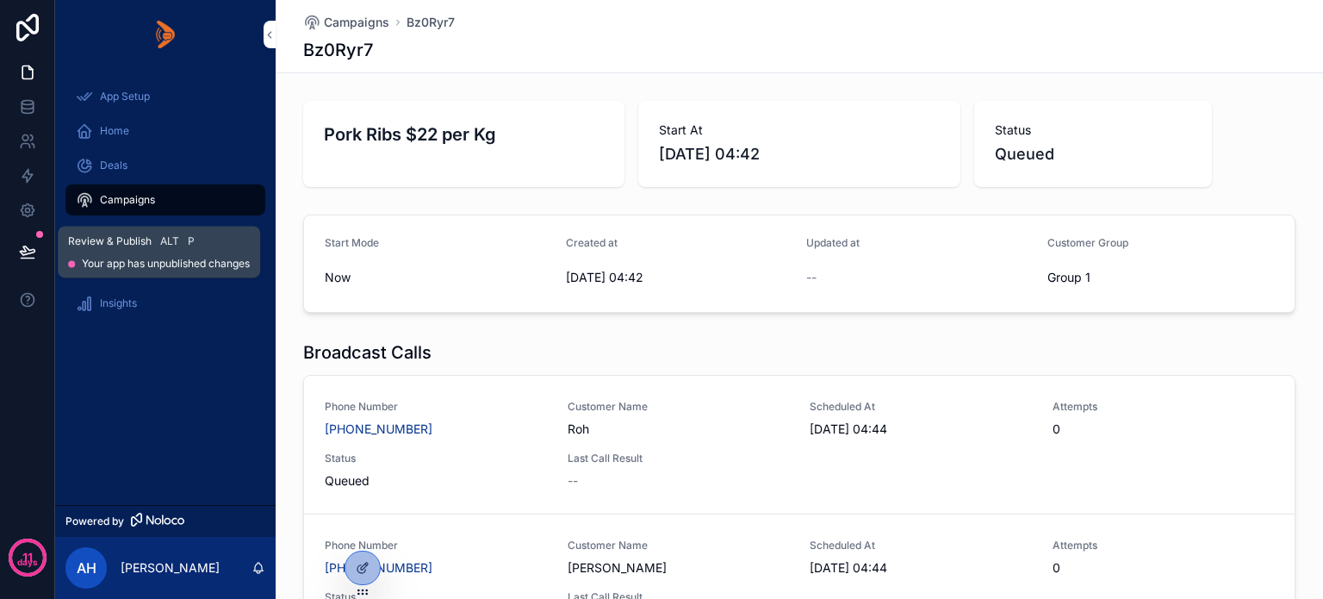
click at [26, 246] on icon at bounding box center [27, 250] width 15 height 9
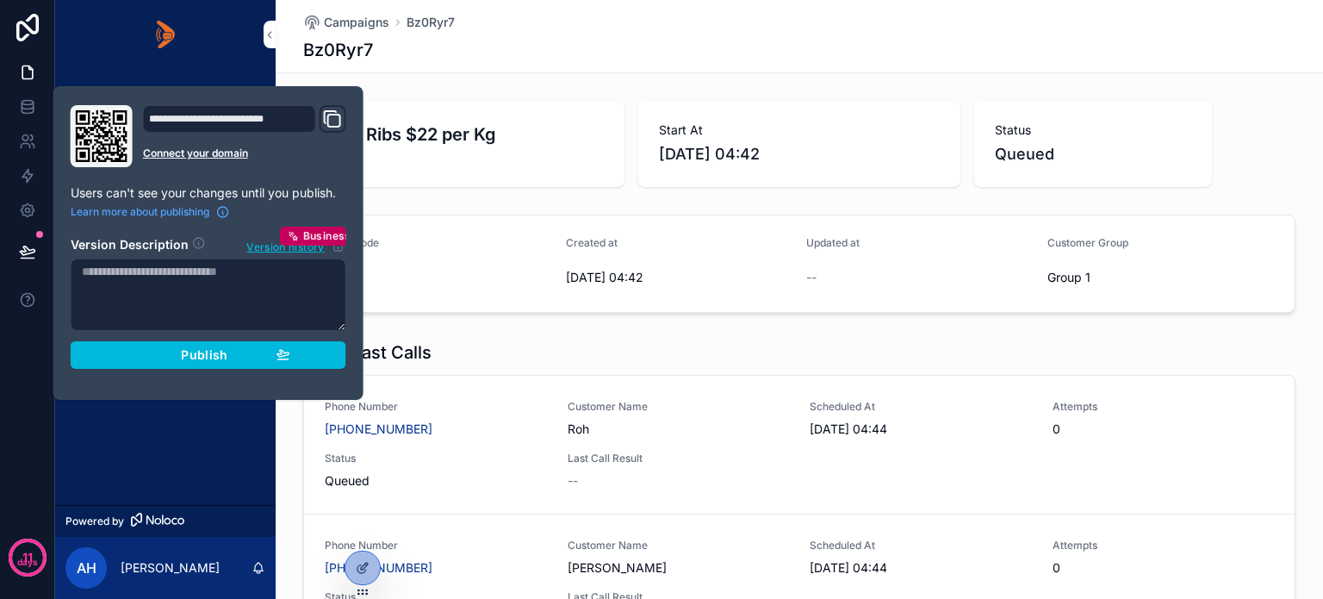
click at [130, 356] on div "Publish" at bounding box center [209, 355] width 164 height 16
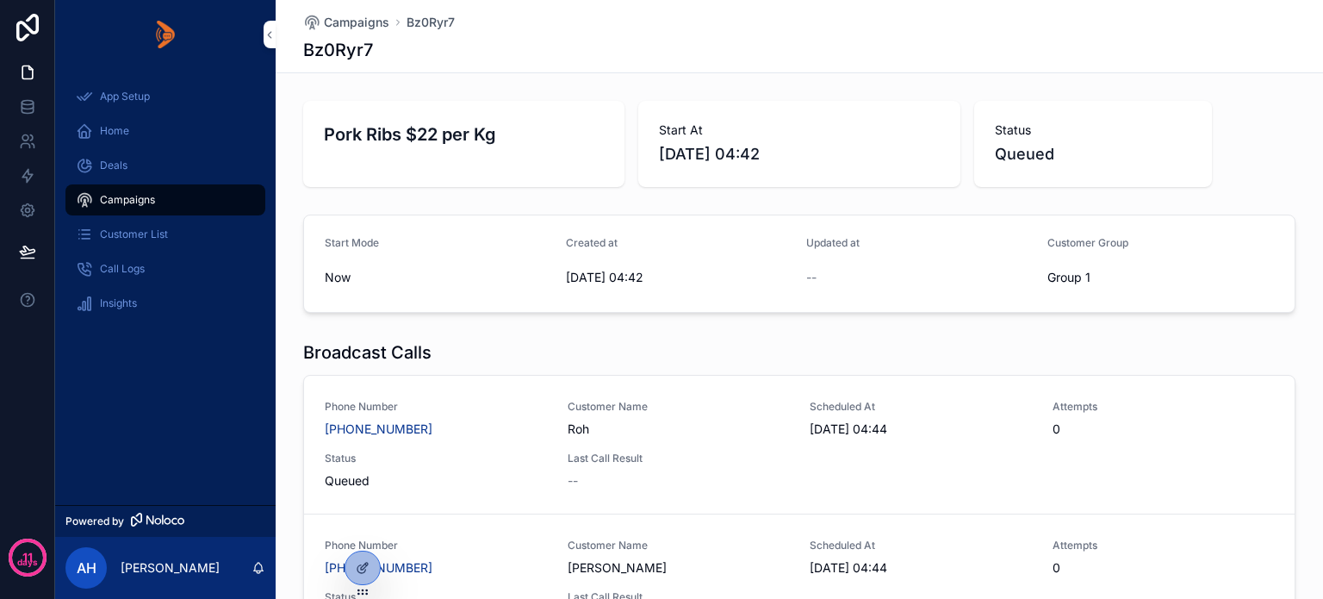
click at [148, 445] on div "App Setup Home Deals Campaigns Customer List Call Logs Insights" at bounding box center [165, 287] width 221 height 436
click at [359, 566] on icon at bounding box center [363, 568] width 14 height 14
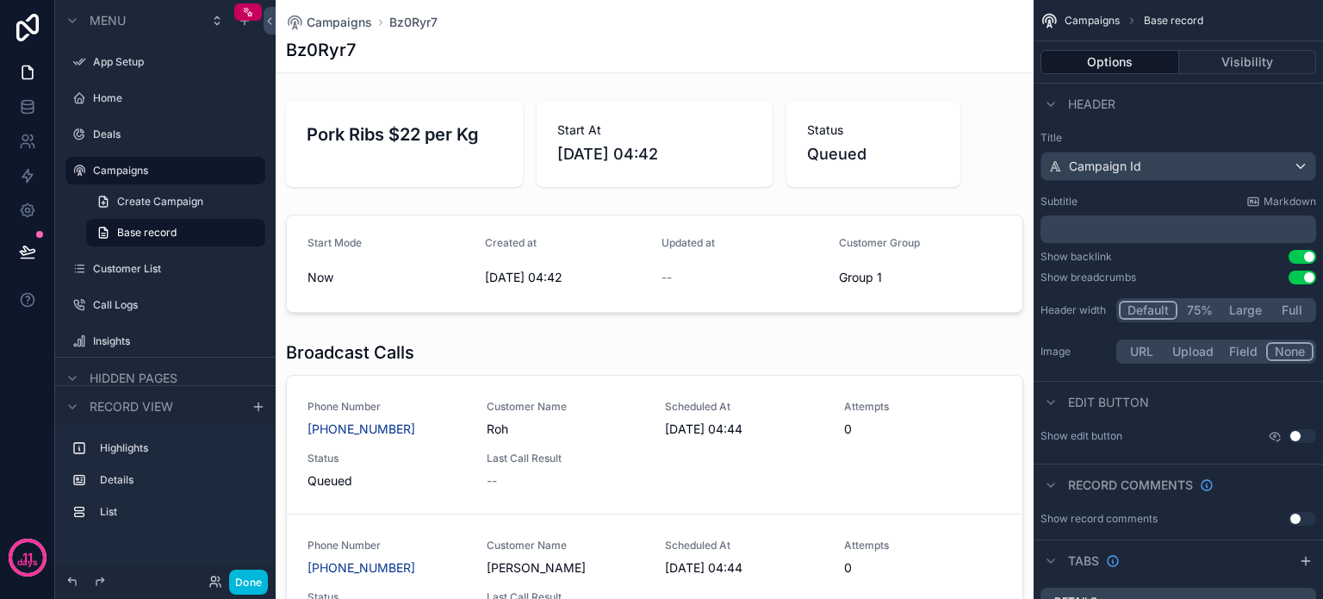
click at [96, 135] on label "Deals" at bounding box center [174, 135] width 162 height 14
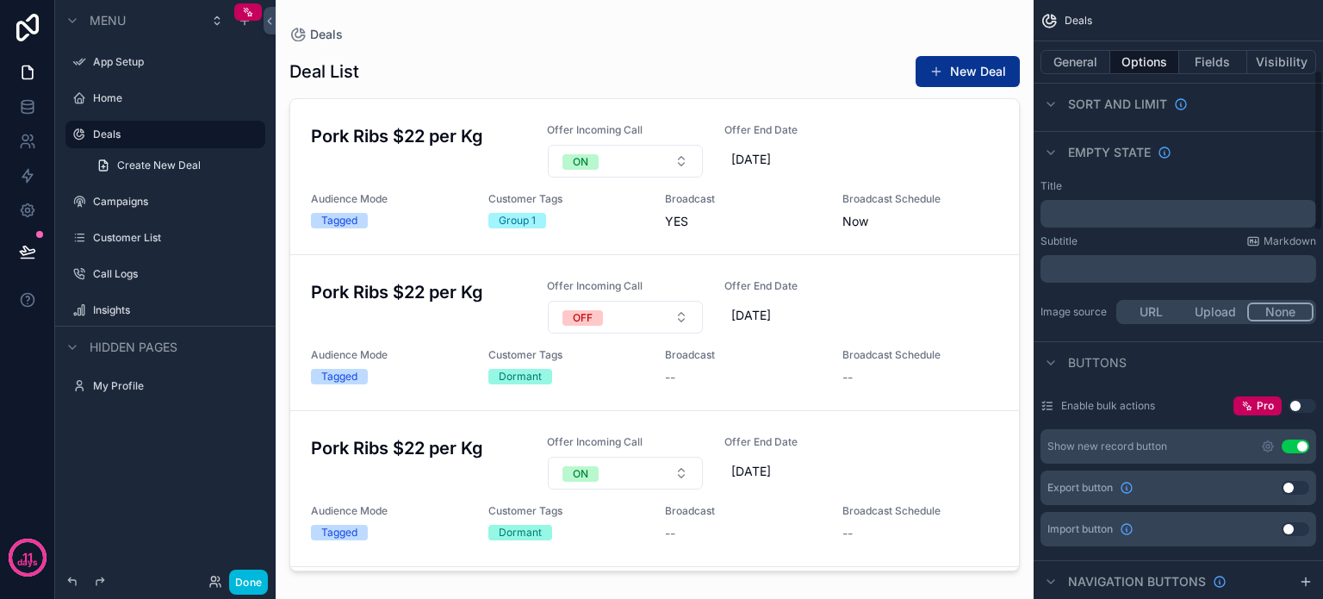
scroll to position [431, 0]
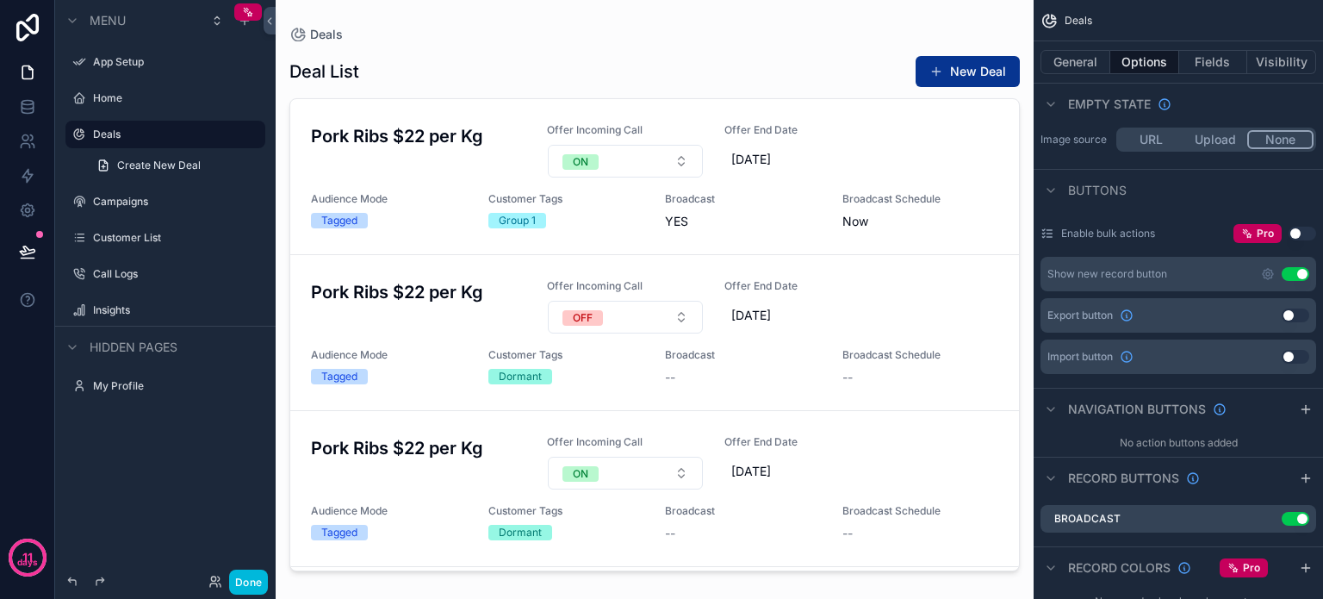
click at [1268, 267] on icon "scrollable content" at bounding box center [1268, 274] width 14 height 14
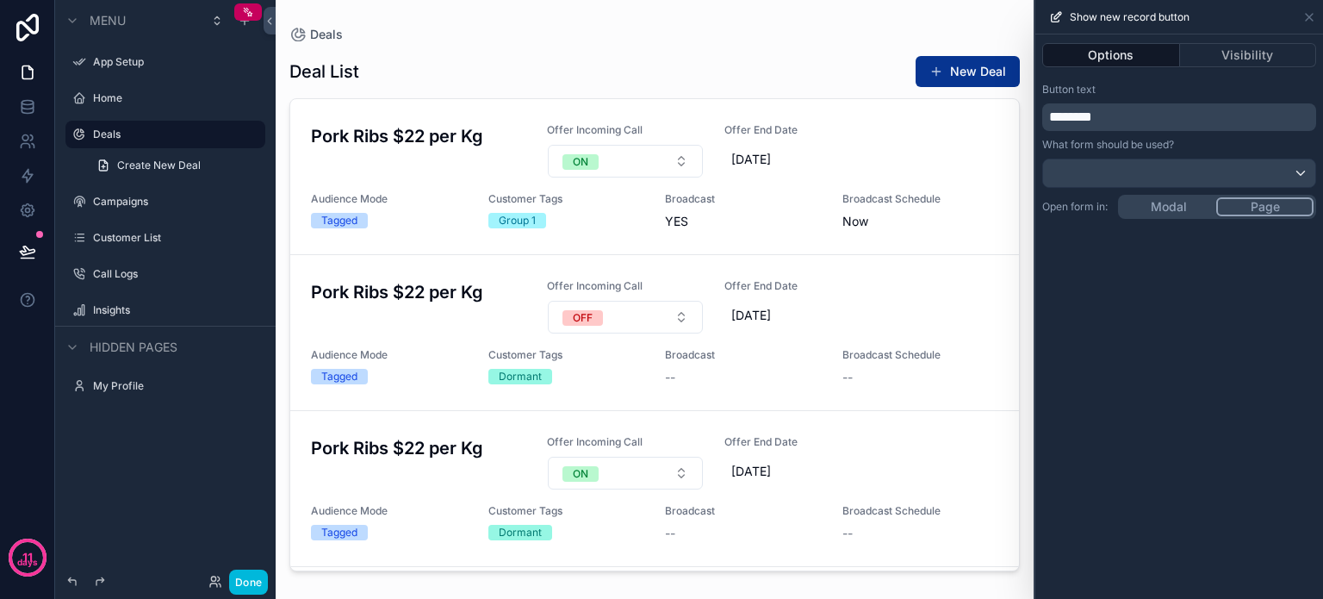
scroll to position [517, 0]
click at [1235, 63] on button "Visibility" at bounding box center [1248, 55] width 137 height 24
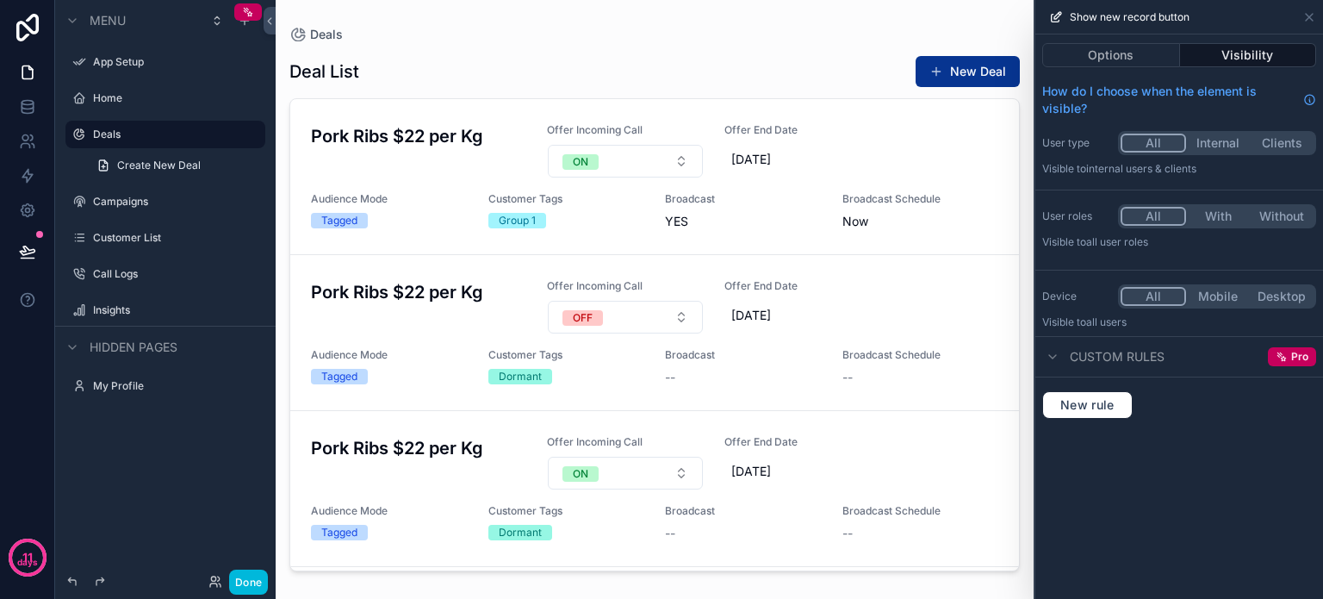
click at [1113, 59] on button "Options" at bounding box center [1111, 55] width 138 height 24
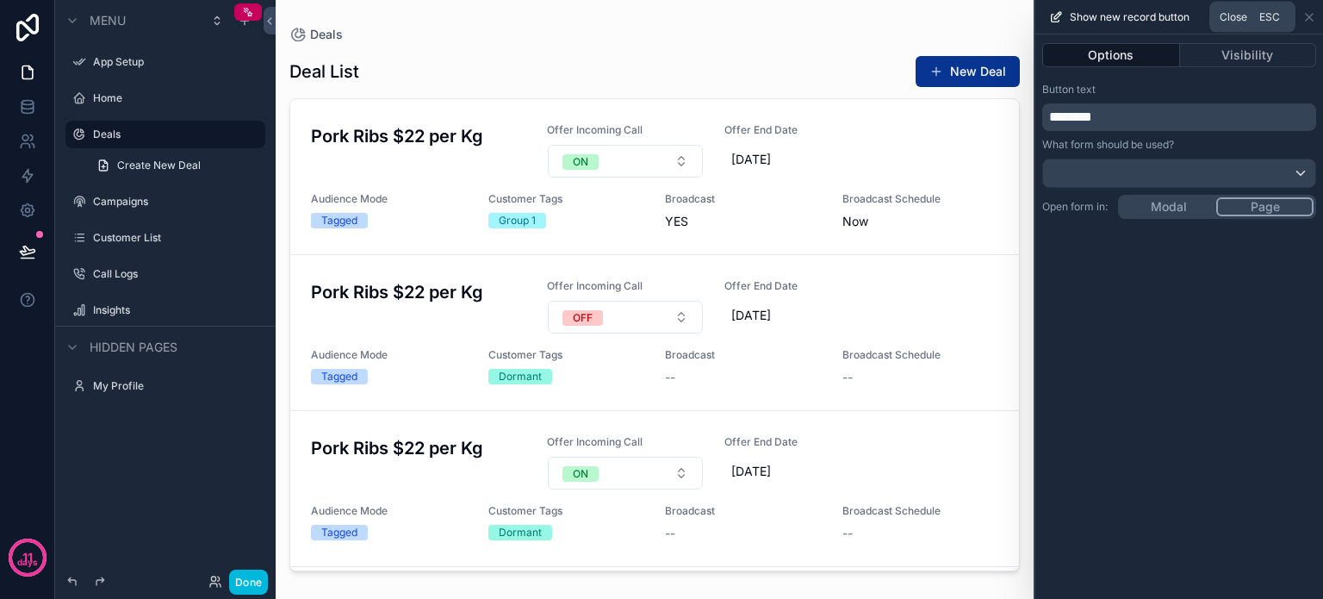
click at [1312, 14] on icon at bounding box center [1309, 17] width 7 height 7
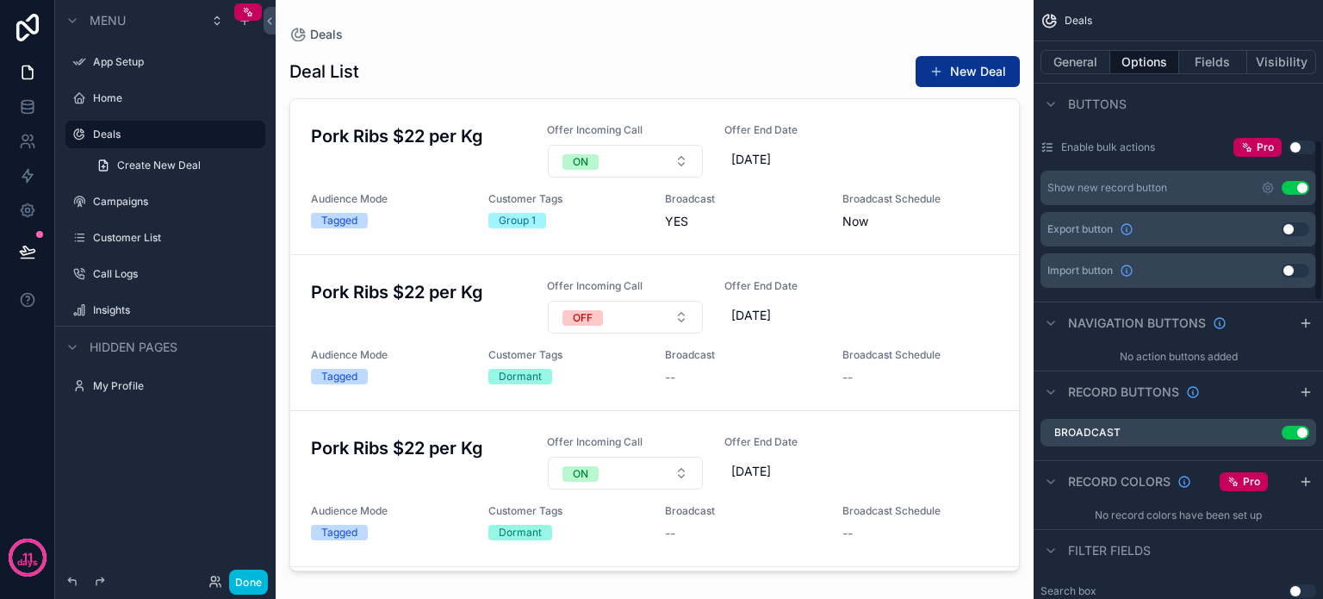
click at [968, 72] on div "scrollable content" at bounding box center [655, 289] width 758 height 578
click at [968, 72] on button "New Deal" at bounding box center [968, 71] width 104 height 31
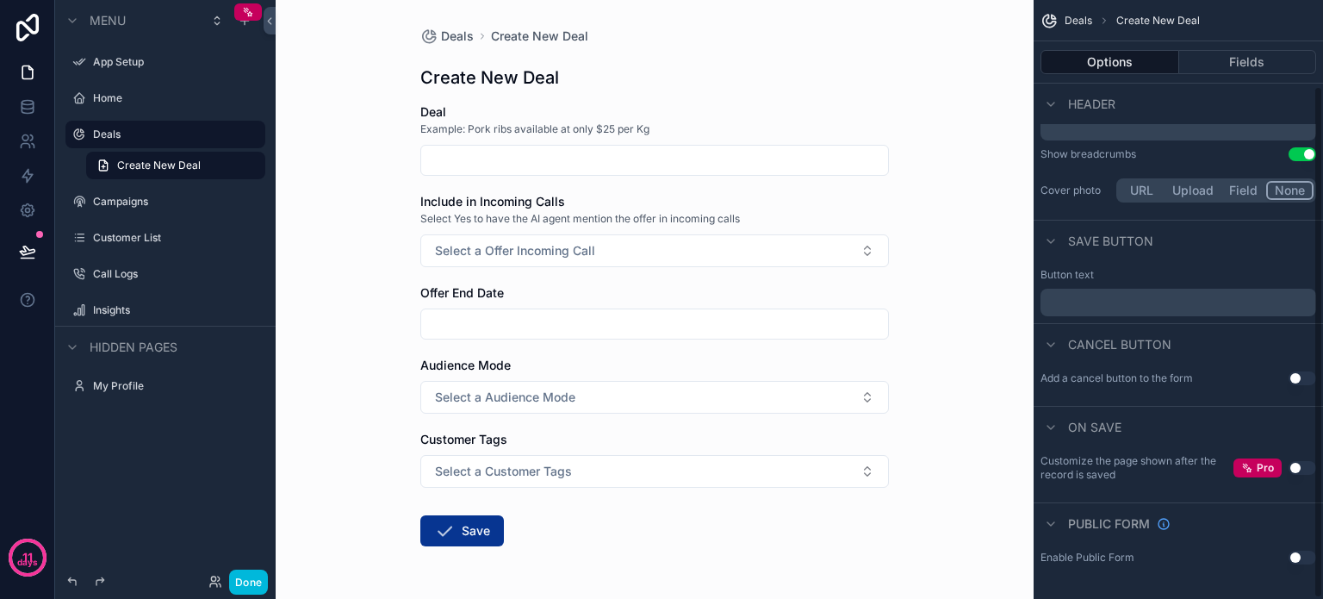
scroll to position [100, 0]
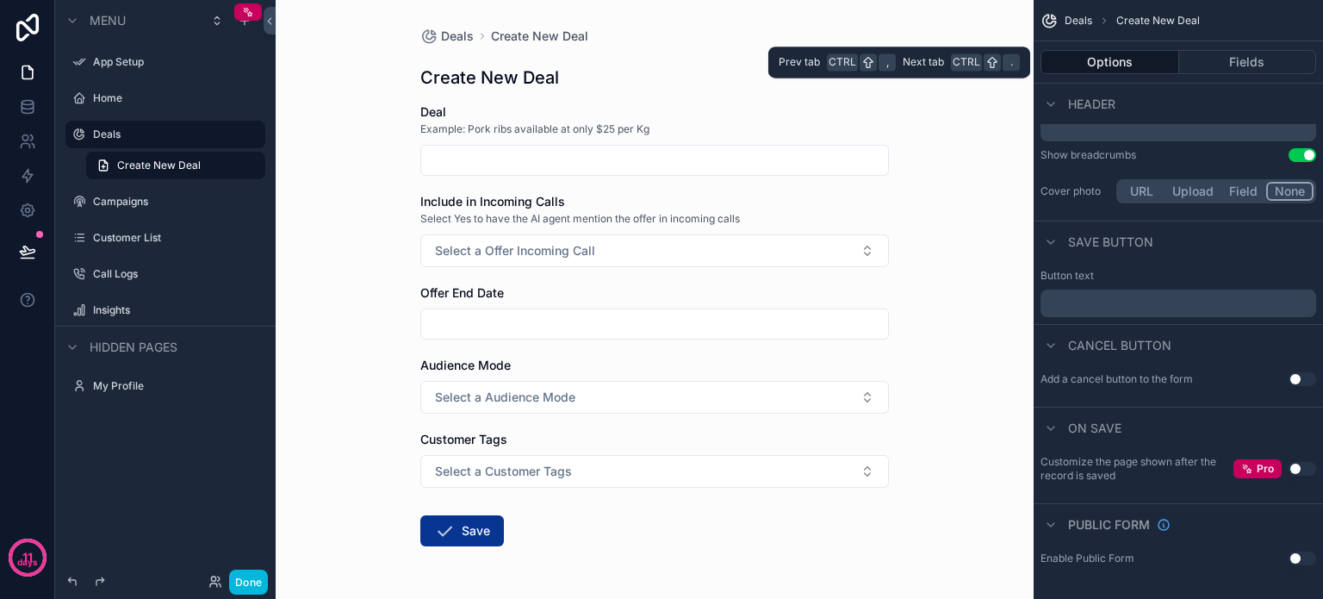
click at [1241, 60] on button "Fields" at bounding box center [1248, 62] width 138 height 24
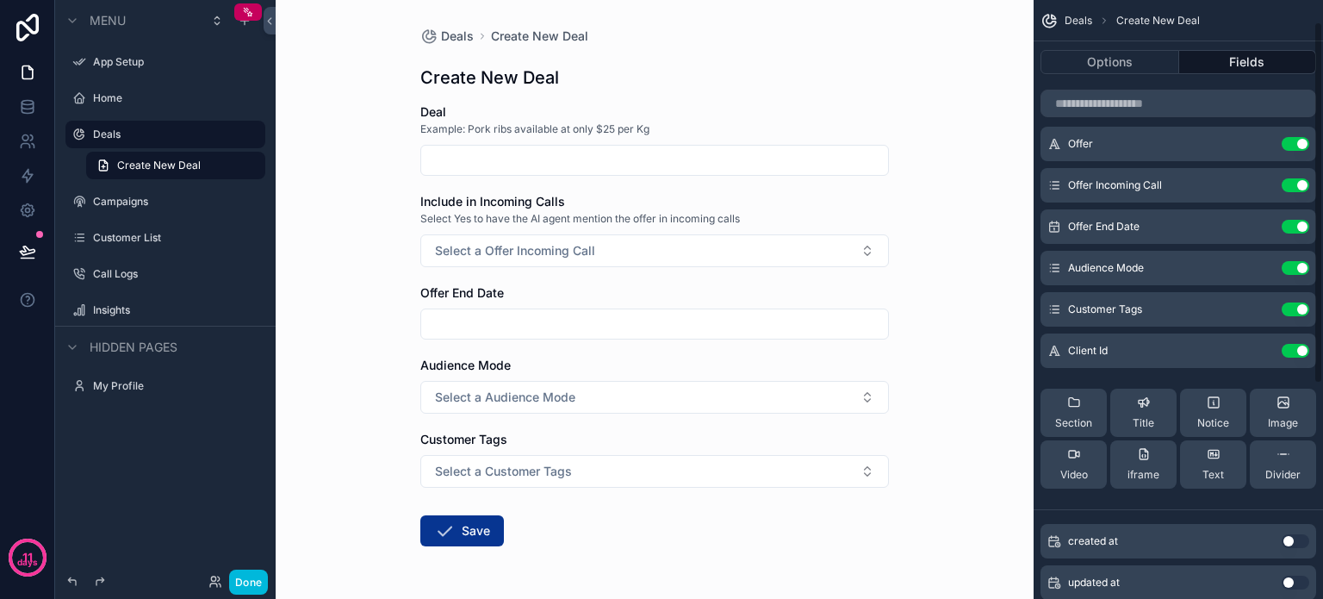
scroll to position [0, 0]
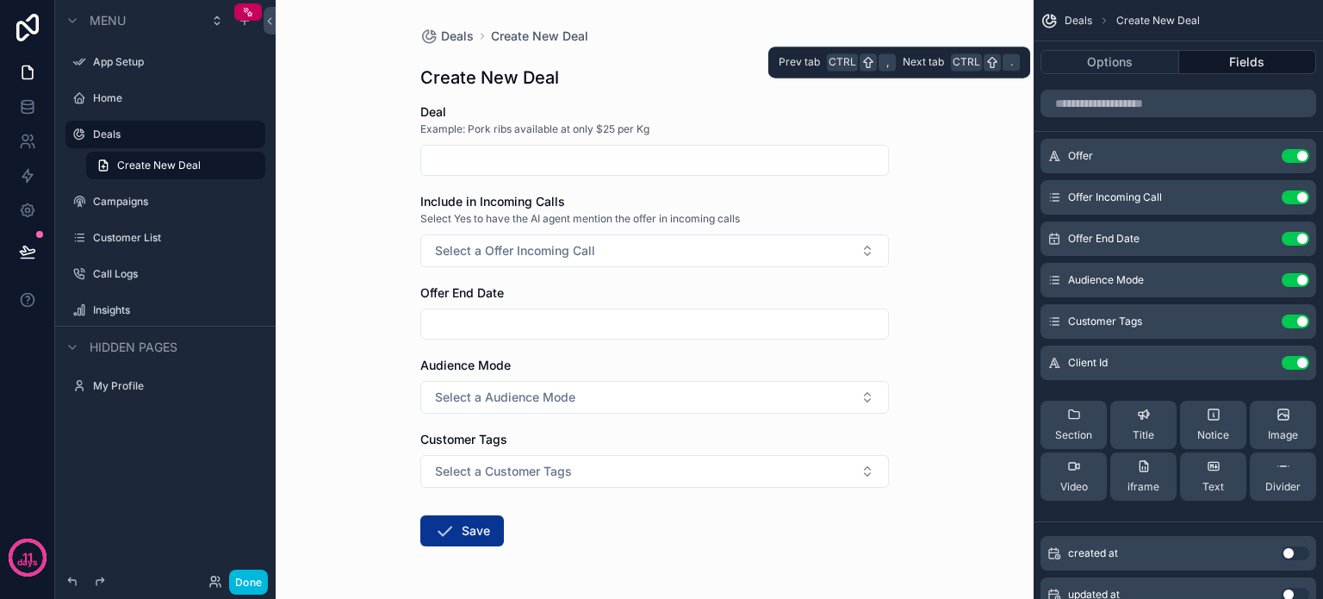
click at [1227, 68] on button "Fields" at bounding box center [1248, 62] width 138 height 24
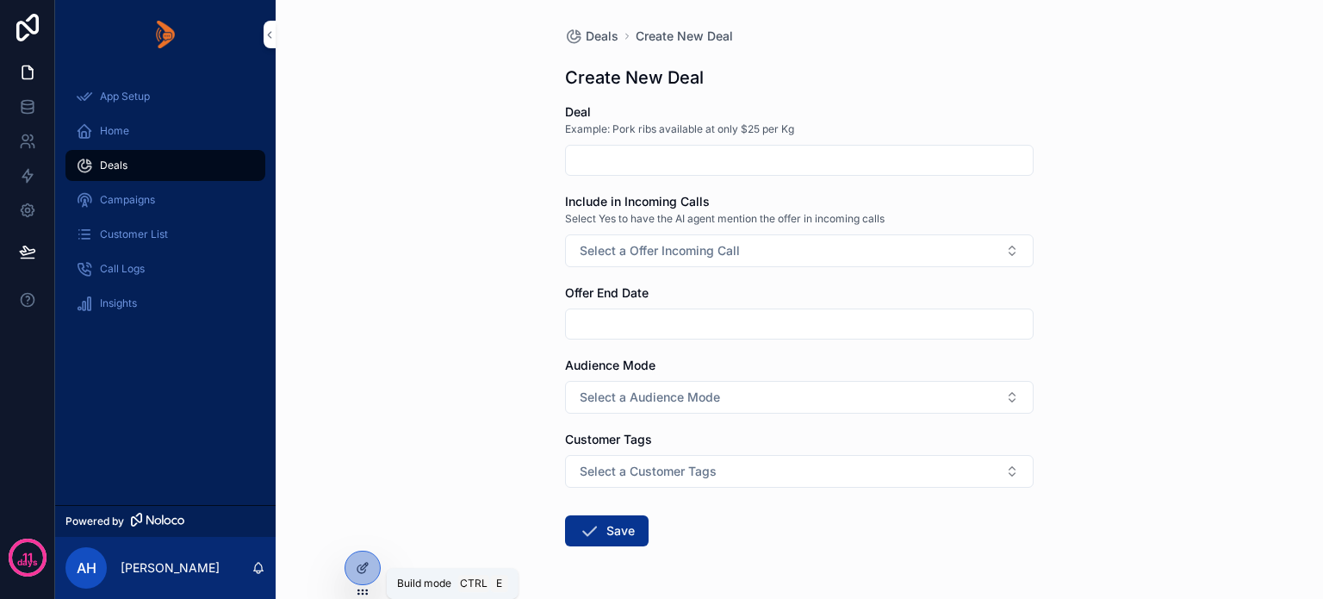
click at [362, 564] on icon at bounding box center [363, 568] width 14 height 14
click at [364, 576] on div at bounding box center [362, 567] width 34 height 33
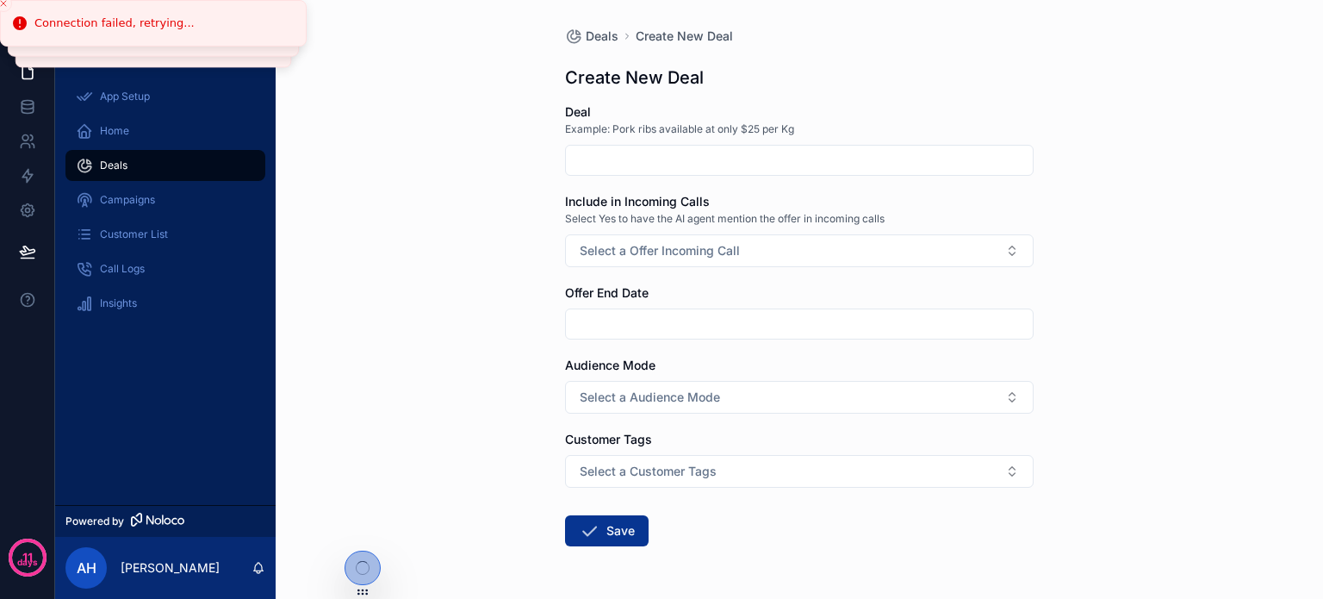
click at [375, 165] on div "Deals Create New Deal Create New Deal Deal Example: Pork ribs available at only…" at bounding box center [800, 299] width 1048 height 599
